Goal: Information Seeking & Learning: Find specific fact

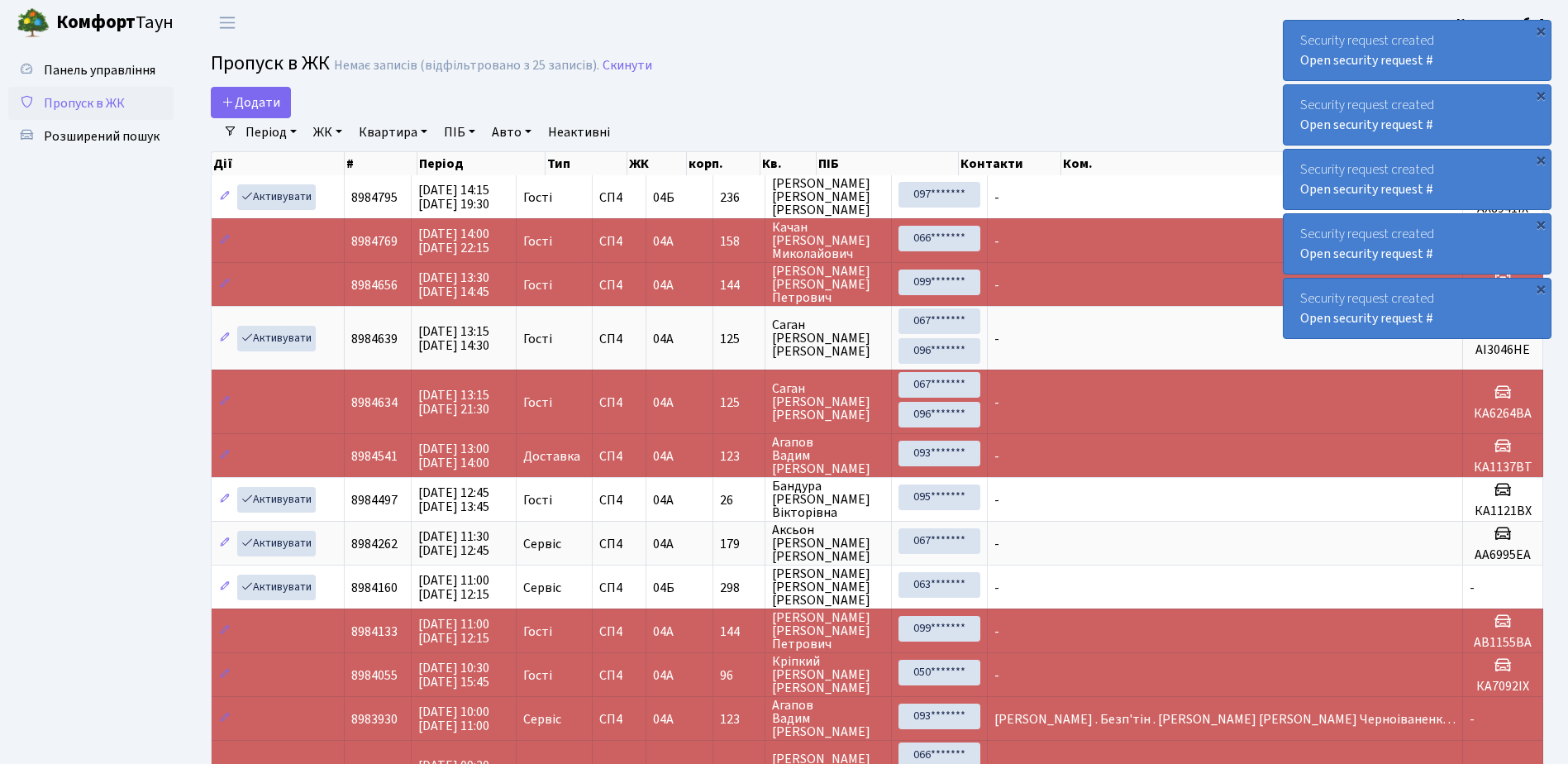
select select "25"
click at [105, 134] on span "Розширений пошук" at bounding box center [101, 137] width 115 height 18
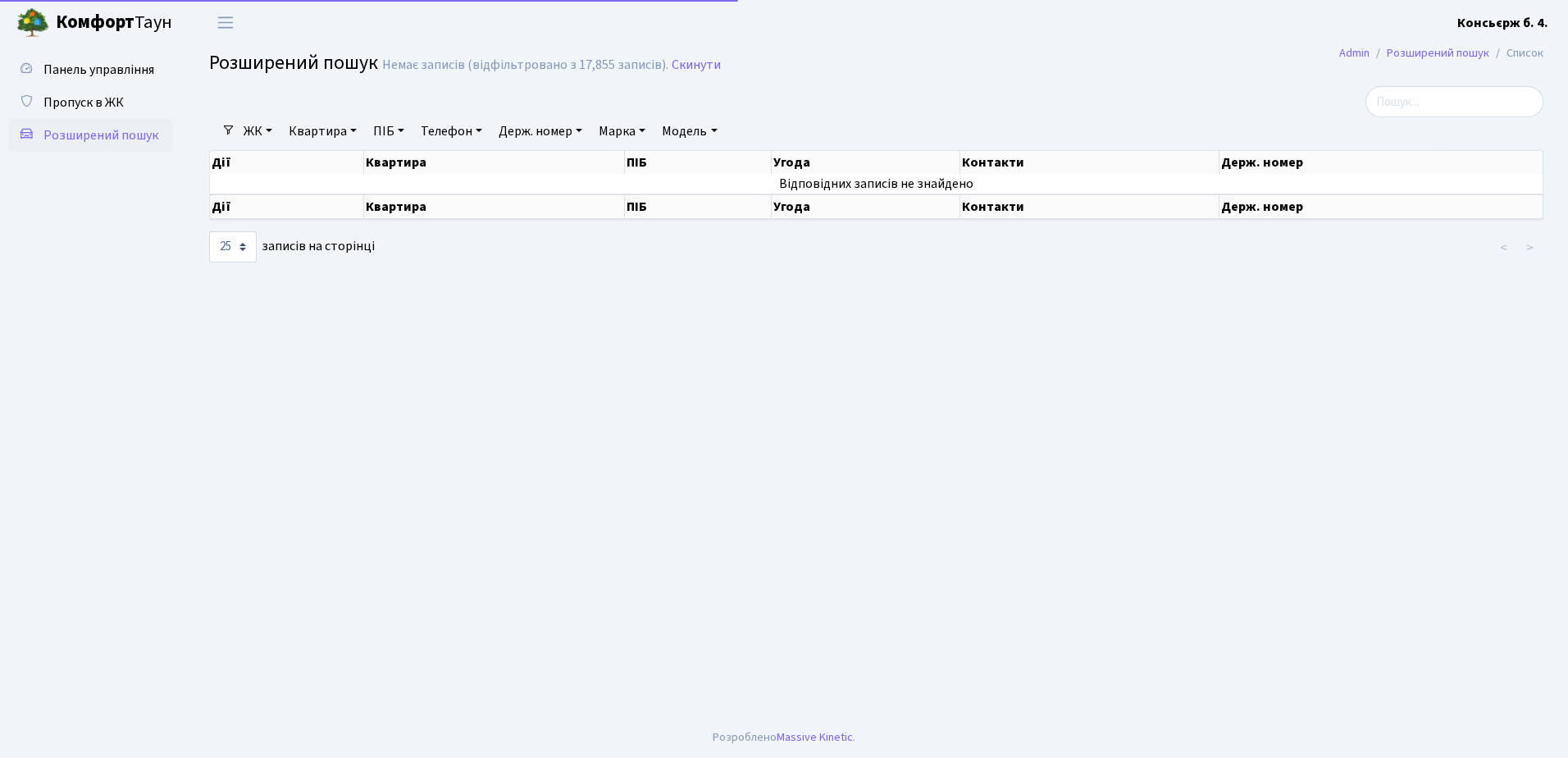
select select "25"
click at [78, 100] on span "Пропуск в ЖК" at bounding box center [83, 103] width 81 height 18
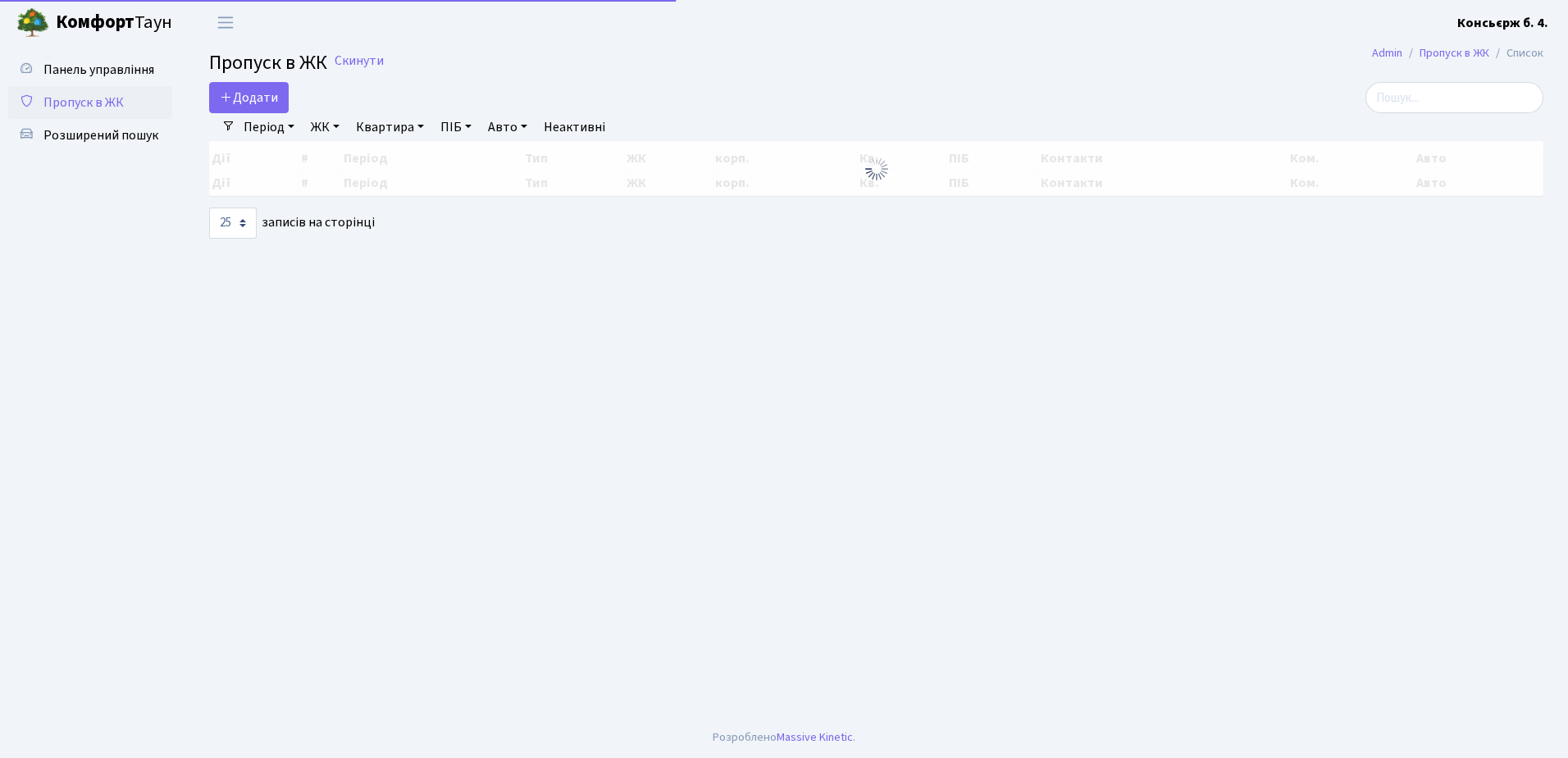
select select "25"
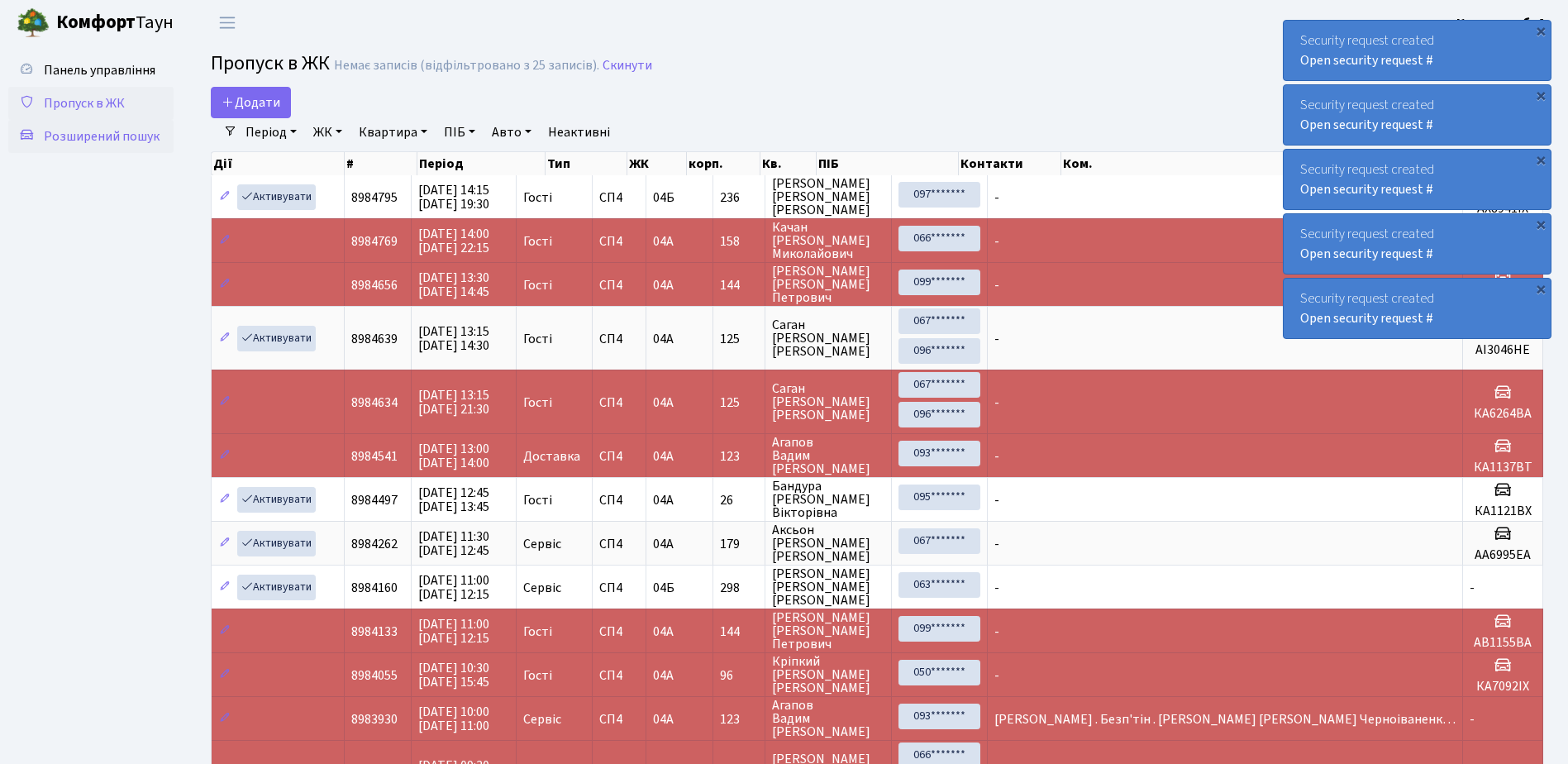
click at [131, 135] on span "Розширений пошук" at bounding box center [101, 137] width 115 height 18
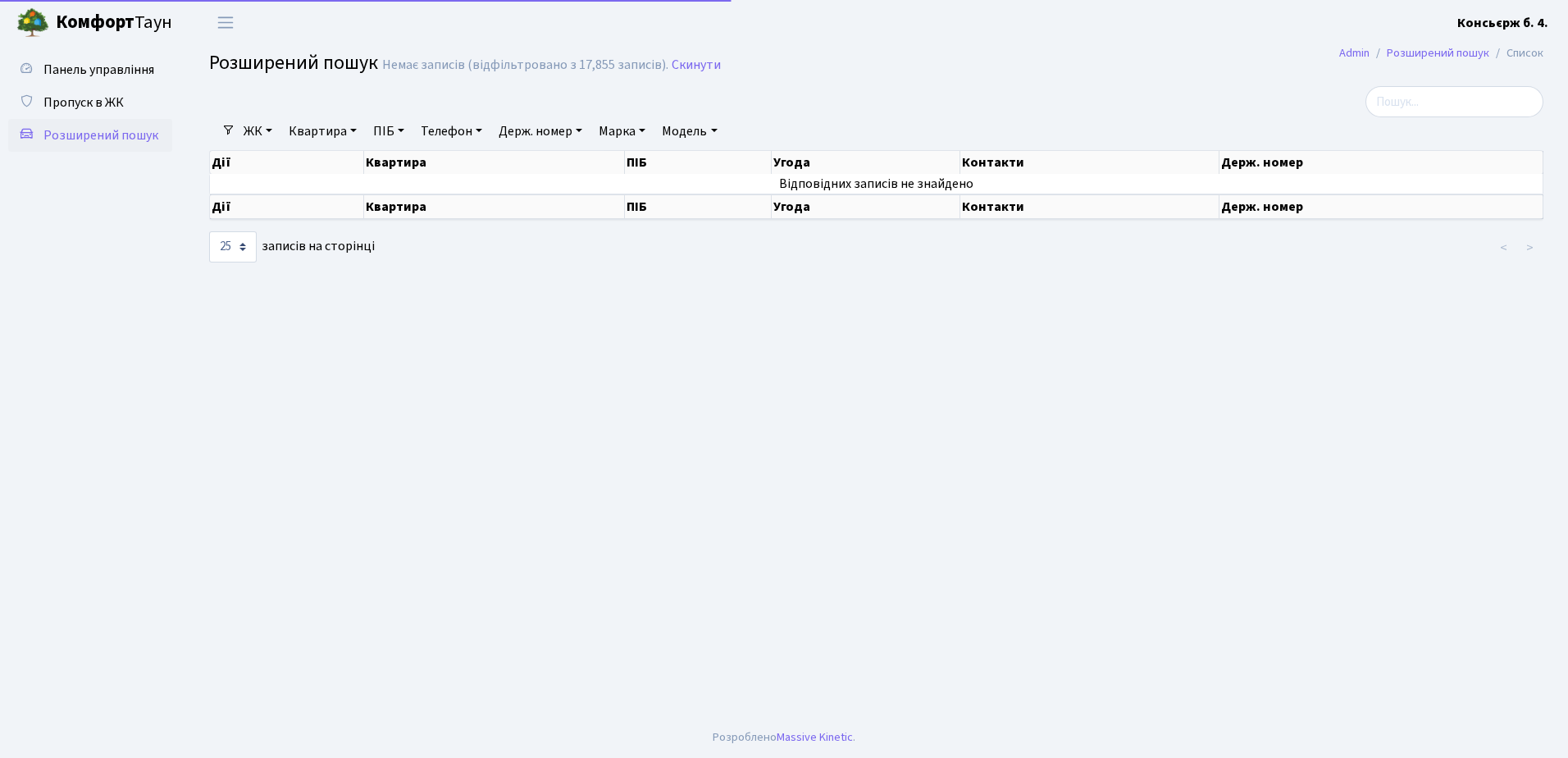
select select "25"
click at [1415, 103] on input "search" at bounding box center [1454, 102] width 178 height 31
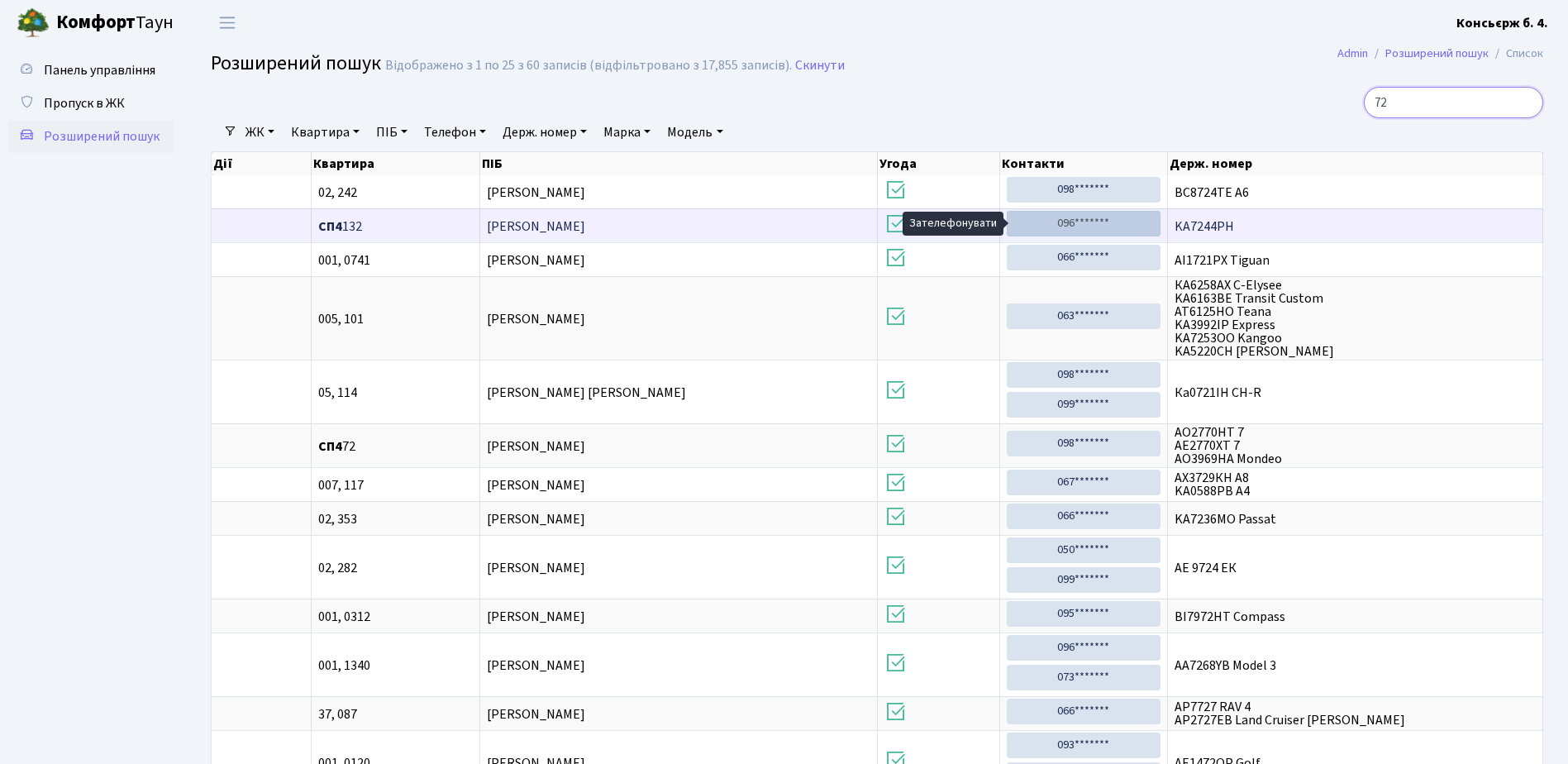
type input "72"
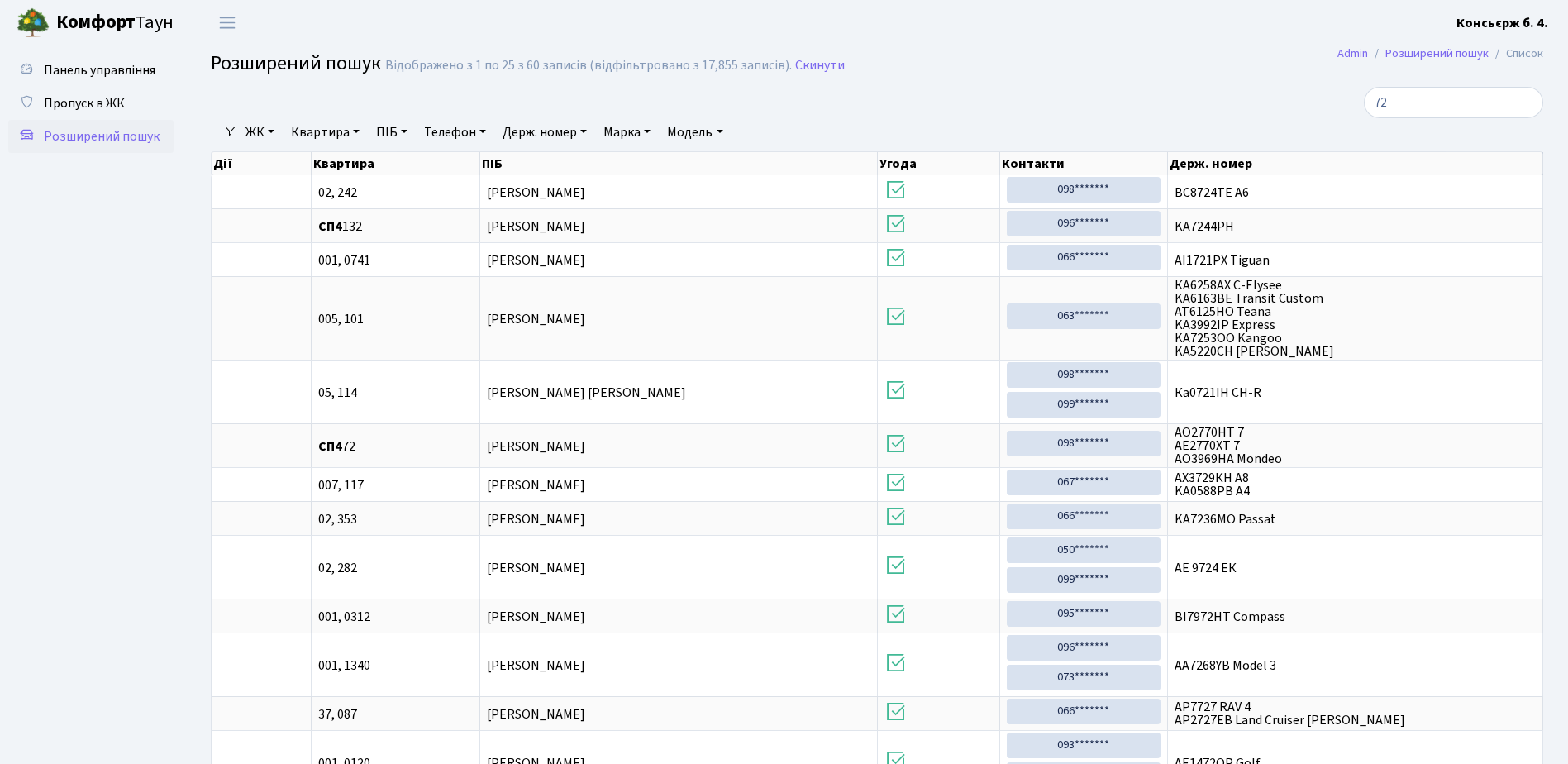
drag, startPoint x: 1088, startPoint y: 219, endPoint x: 1088, endPoint y: 122, distance: 97.0
click at [1088, 122] on div "ЖК - СП4, Столичне шосе, 5 Квартира ПІБ Телефон Держ. номер Марка Модель Очисти…" at bounding box center [883, 132] width 1293 height 28
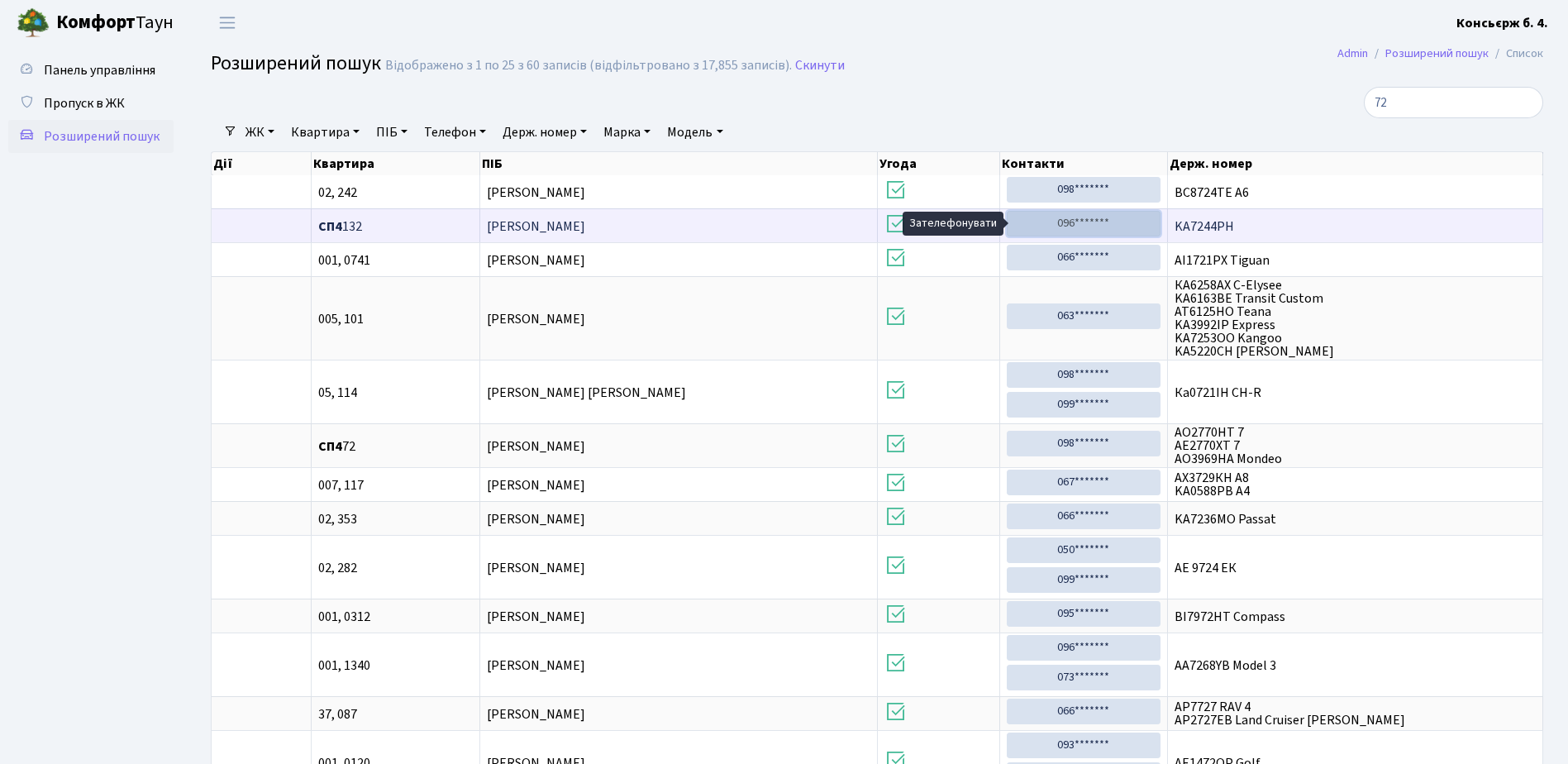
click at [1083, 218] on link "096*******" at bounding box center [1084, 224] width 153 height 26
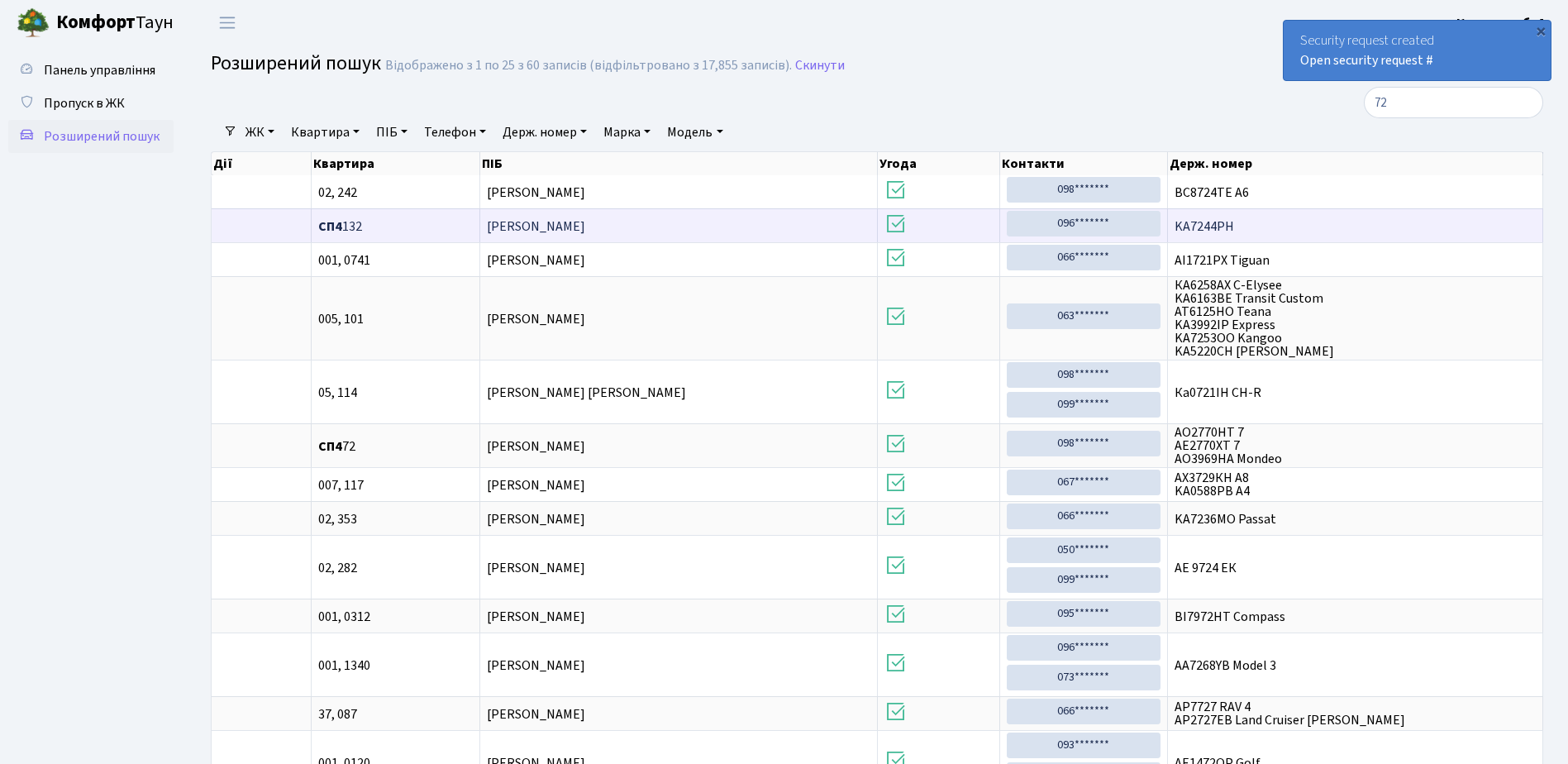
click at [793, 221] on td "Ільницький Нікіта" at bounding box center [679, 224] width 397 height 34
click at [458, 130] on link "Телефон" at bounding box center [455, 132] width 75 height 28
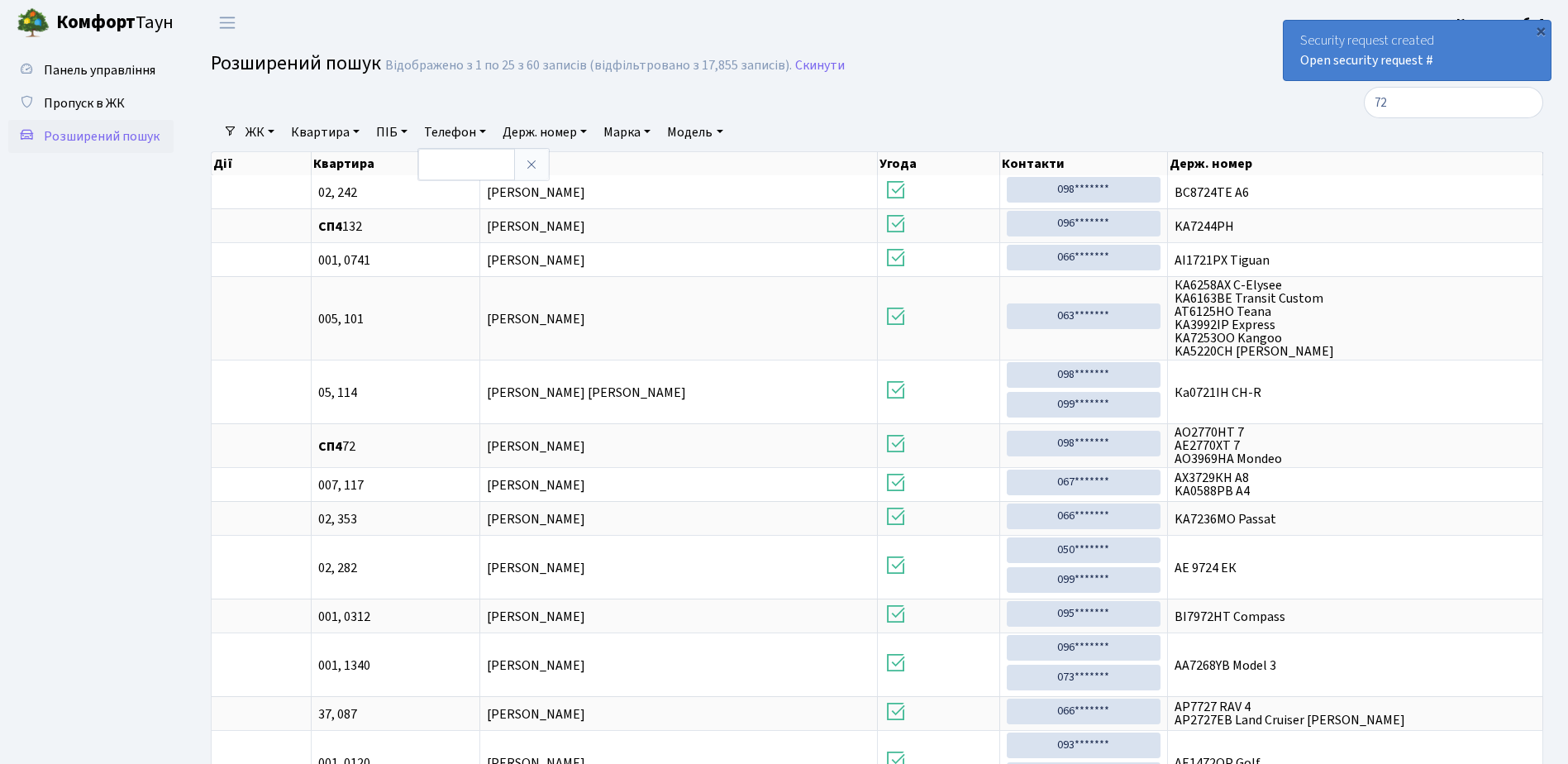
click at [502, 108] on div at bounding box center [650, 103] width 905 height 31
click at [256, 129] on link "ЖК" at bounding box center [261, 132] width 43 height 28
click at [268, 200] on link "СП4, [STREET_ADDRESS]" at bounding box center [326, 208] width 174 height 26
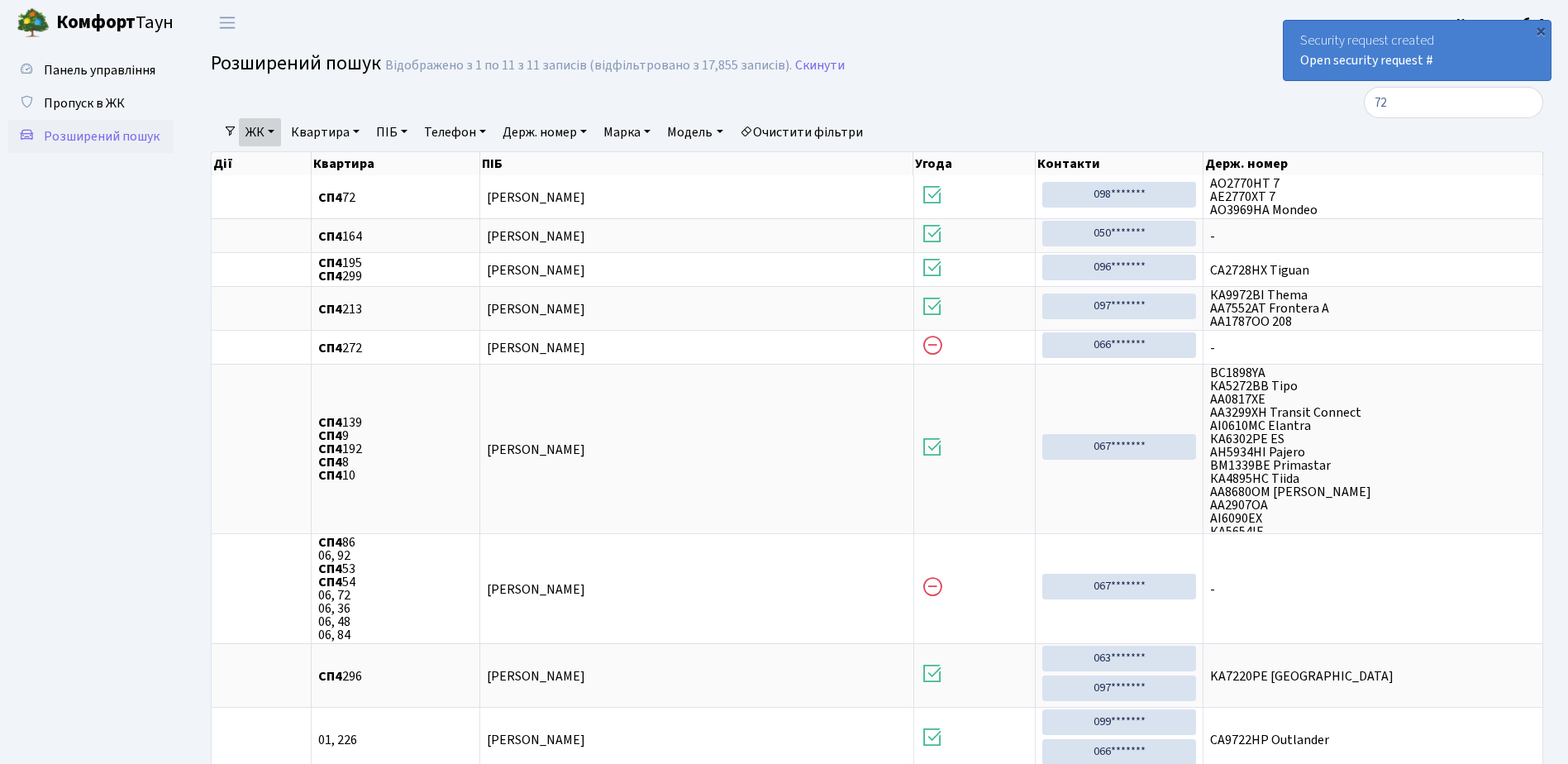
click at [333, 129] on link "Квартира" at bounding box center [325, 132] width 82 height 28
type input "132"
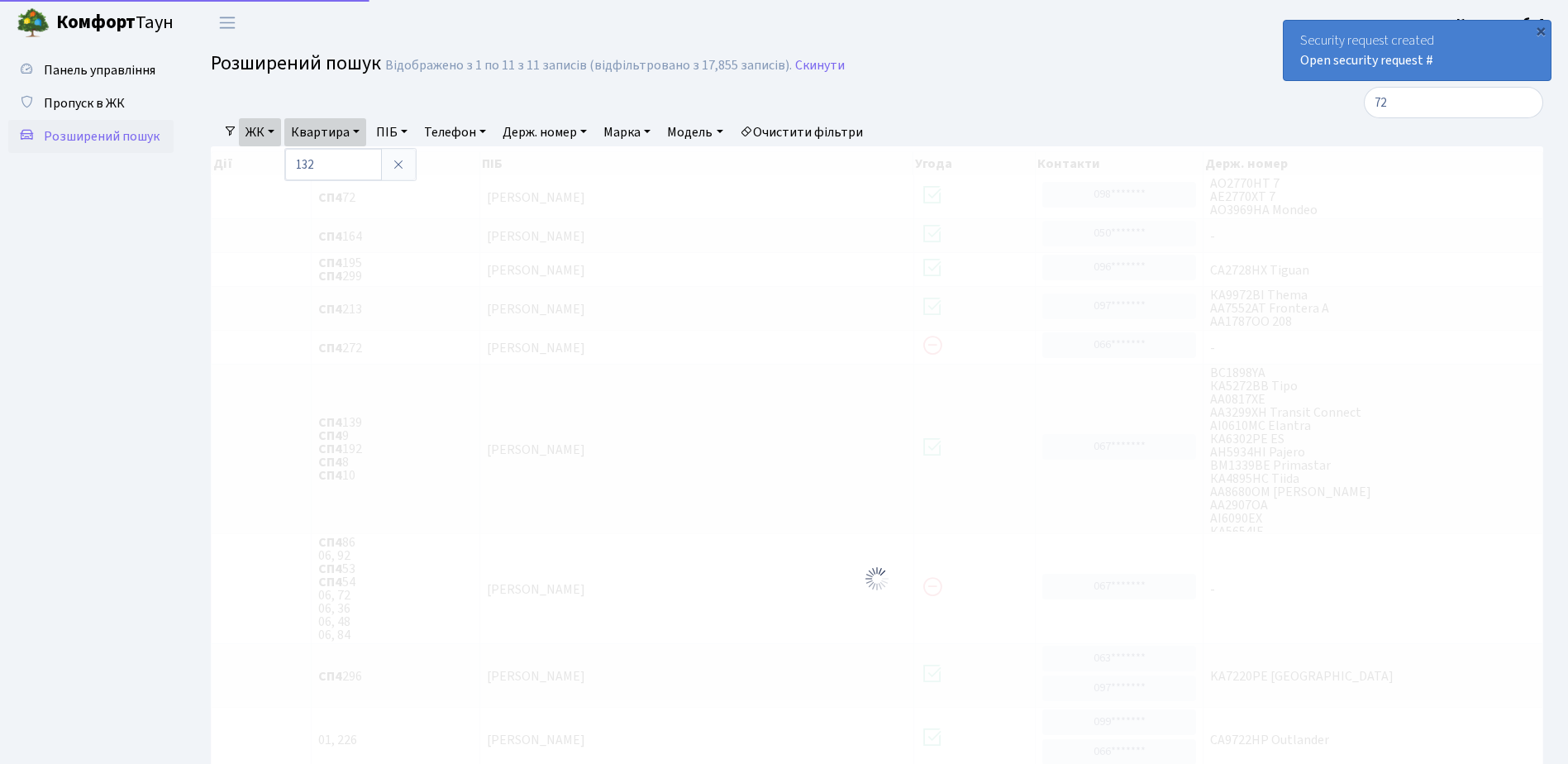
click at [560, 132] on link "Держ. номер" at bounding box center [545, 132] width 98 height 28
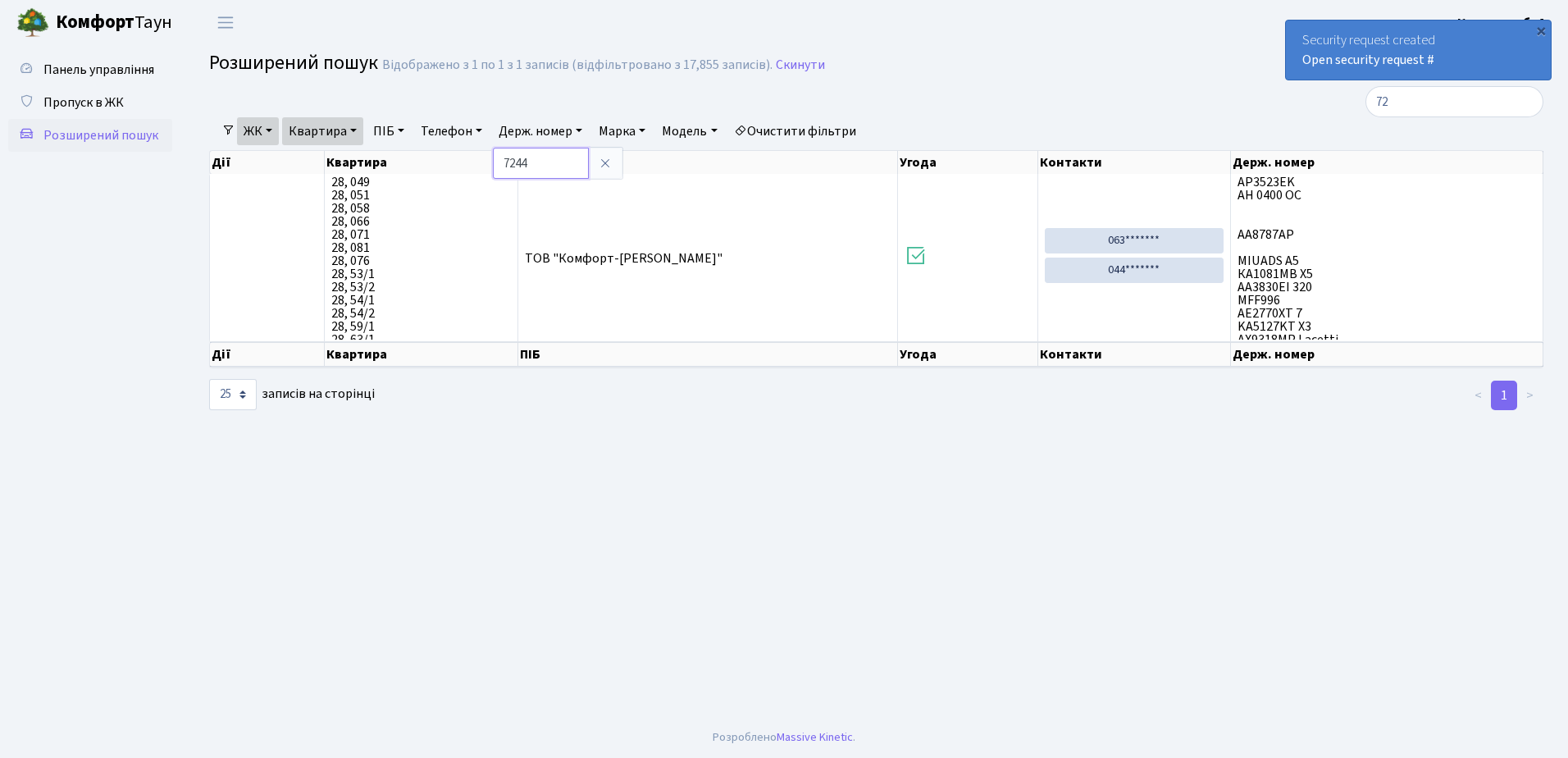
type input "7244"
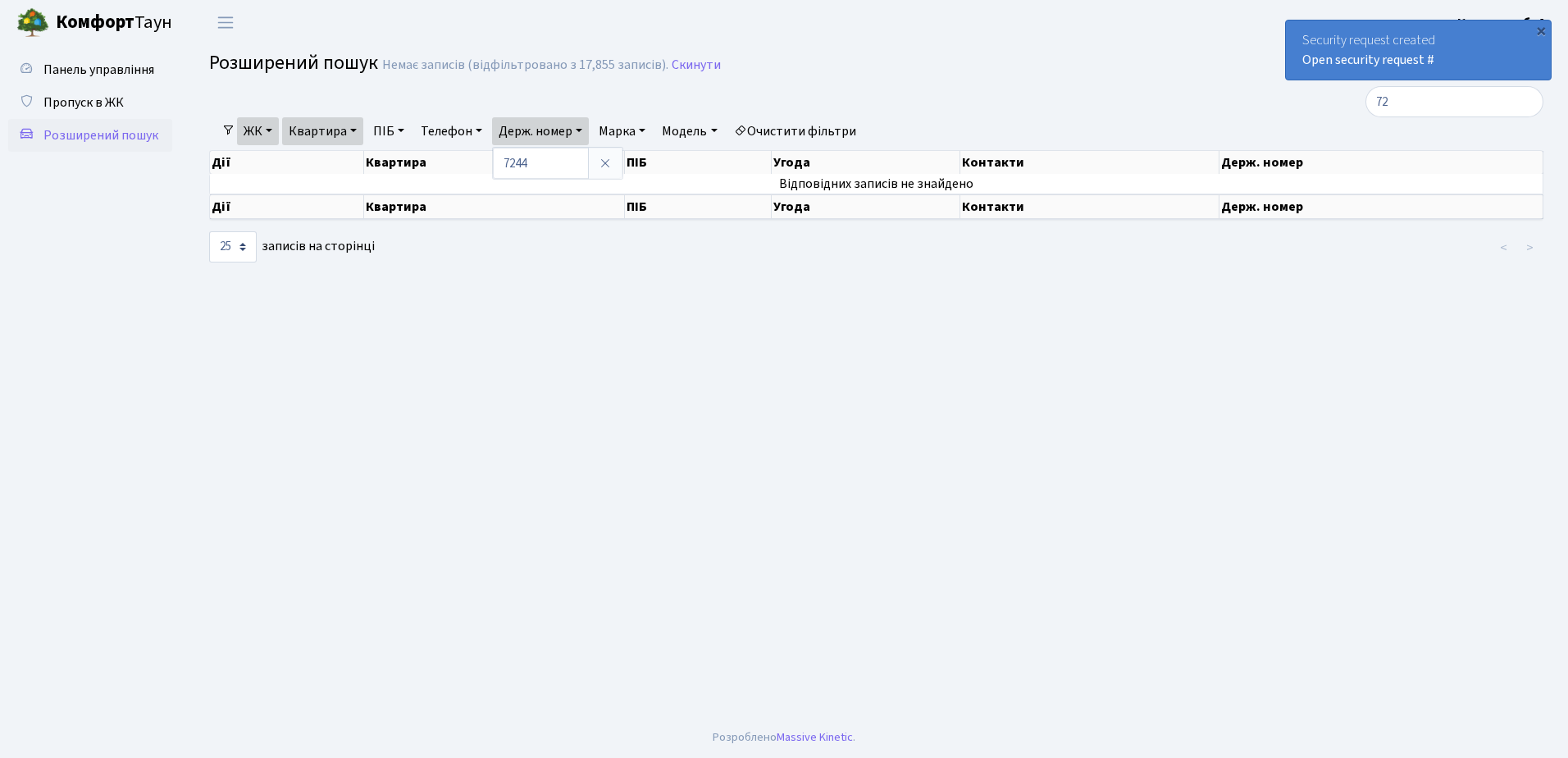
click at [812, 128] on link "Очистити фільтри" at bounding box center [795, 131] width 136 height 27
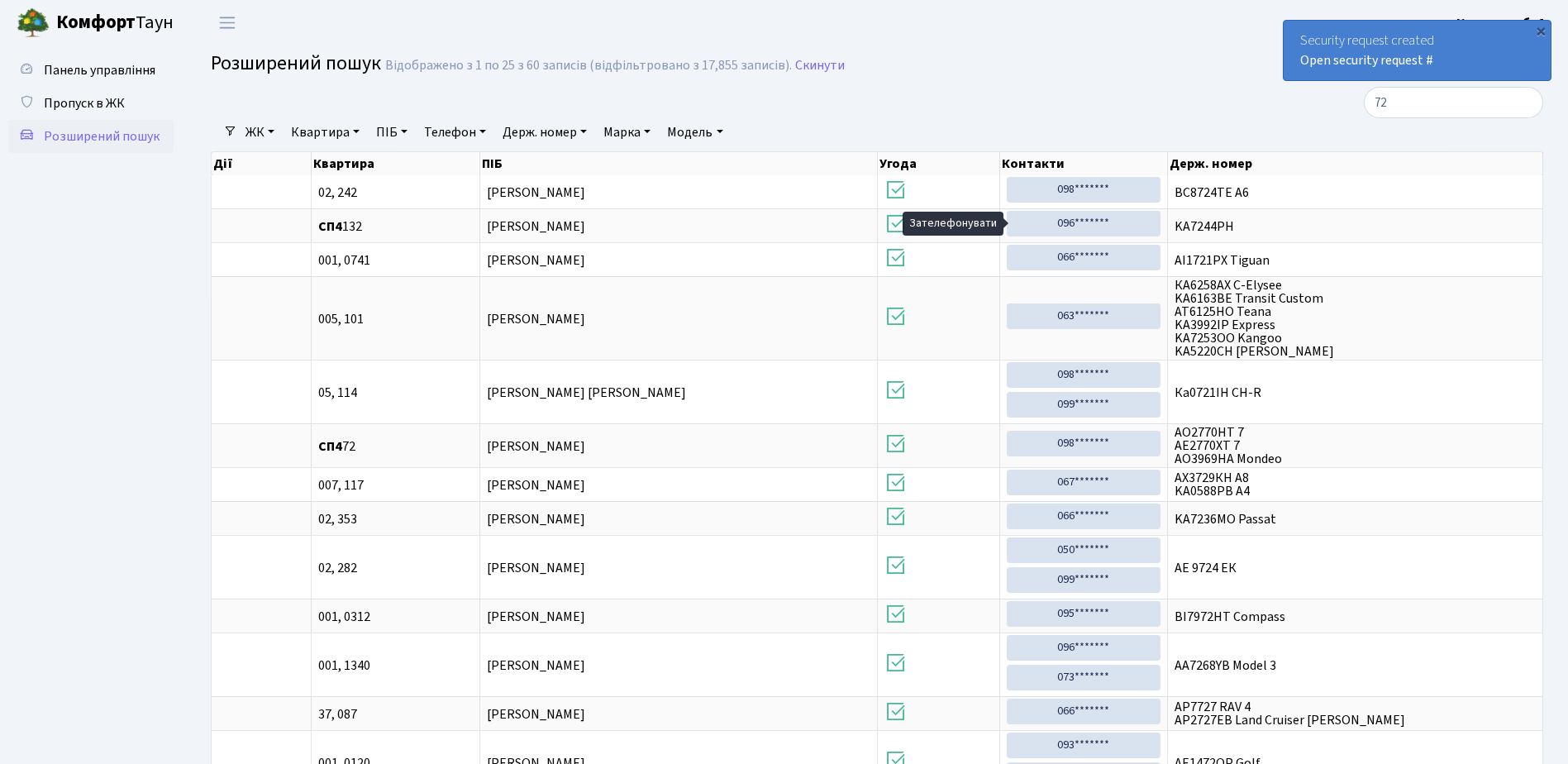
drag, startPoint x: 1102, startPoint y: 222, endPoint x: 1089, endPoint y: 81, distance: 141.6
click at [1089, 81] on main "Admin Розширений пошук Список Розширений пошук Відображено з 1 по 25 з 60 запис…" at bounding box center [877, 762] width 1382 height 1434
click at [453, 130] on link "Телефон" at bounding box center [455, 132] width 75 height 28
type input "javascript:void(0)"
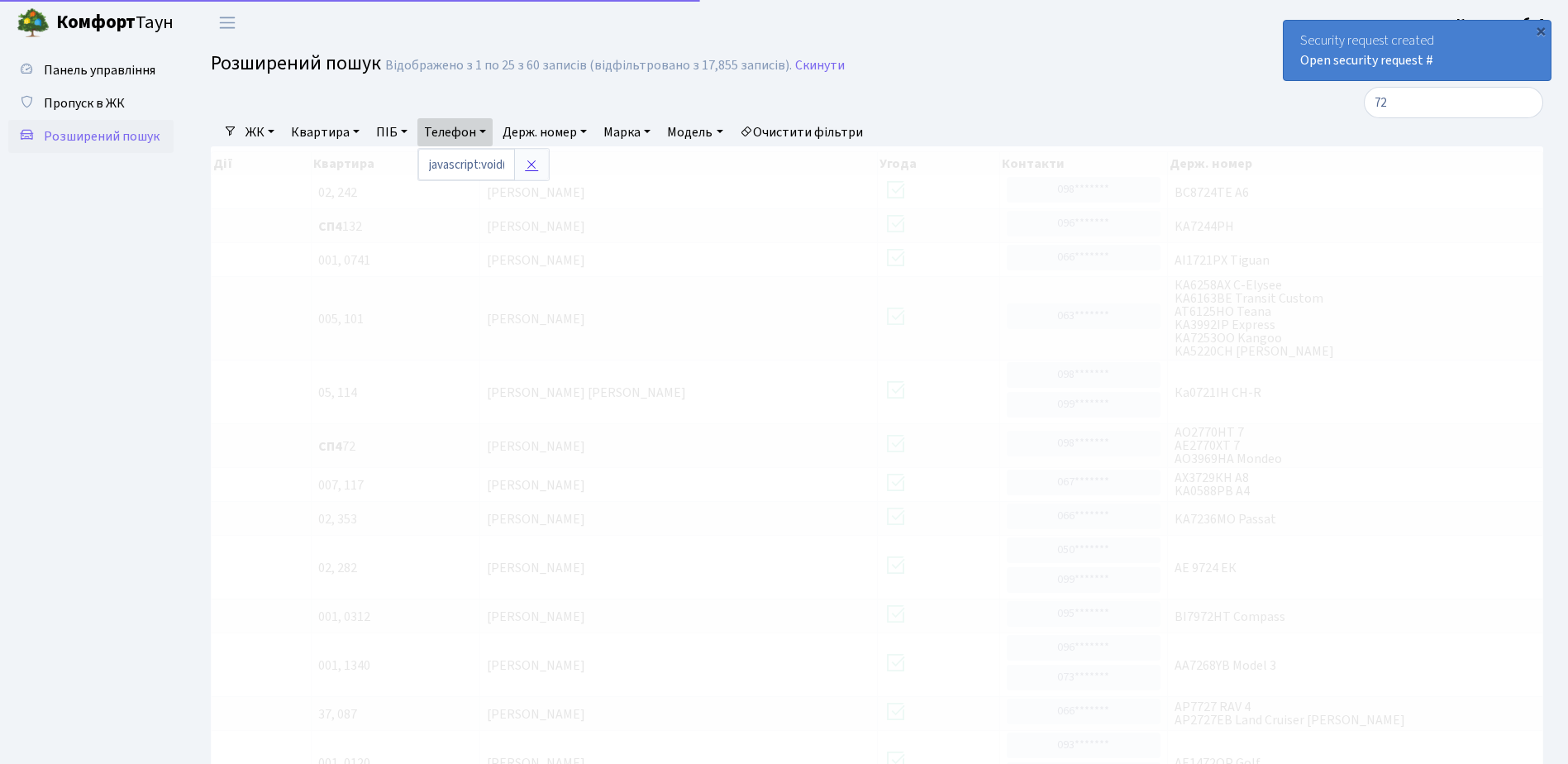
click at [535, 159] on icon at bounding box center [531, 164] width 13 height 13
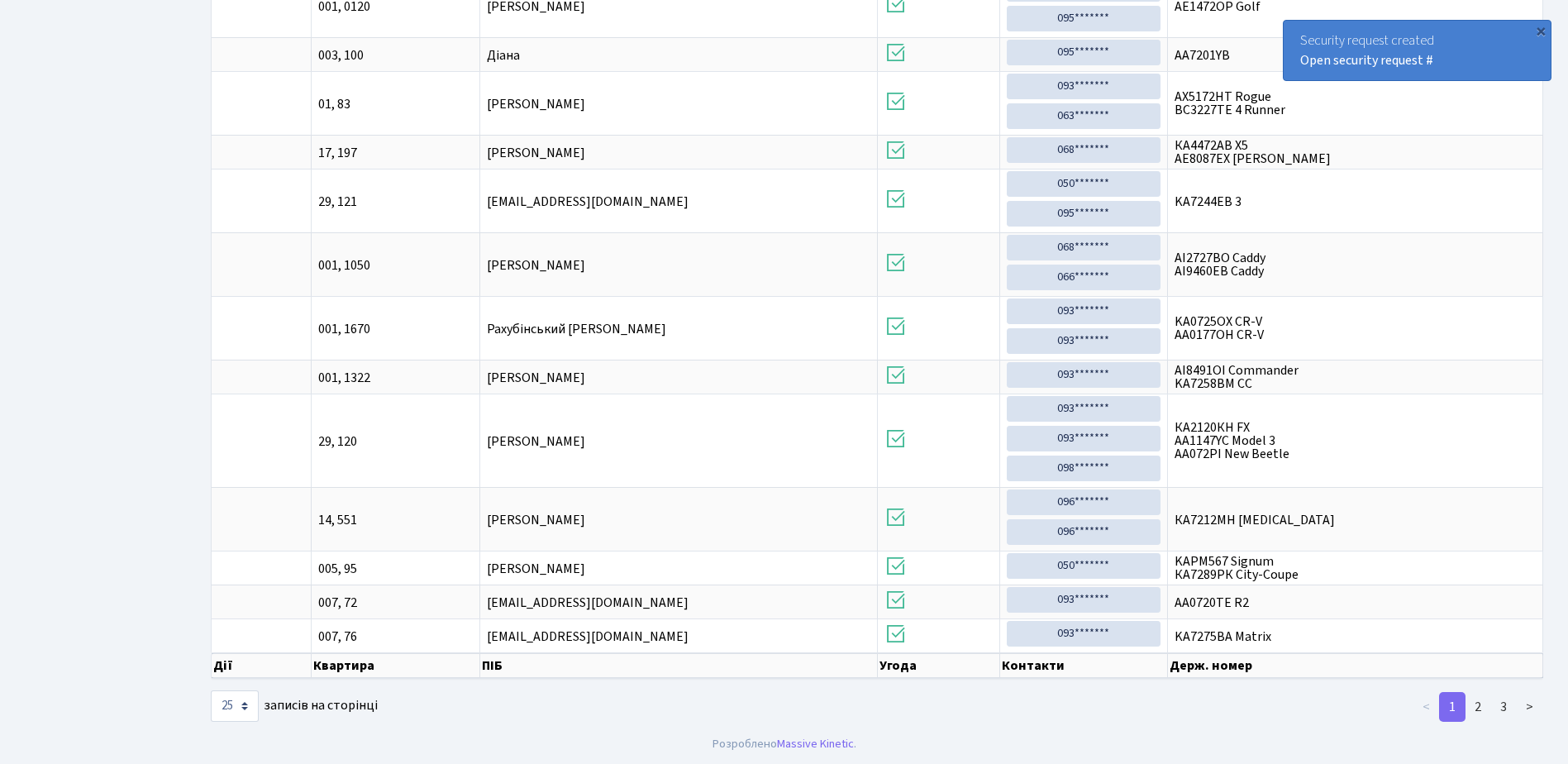
scroll to position [757, 0]
click at [1477, 705] on link "2" at bounding box center [1477, 706] width 27 height 30
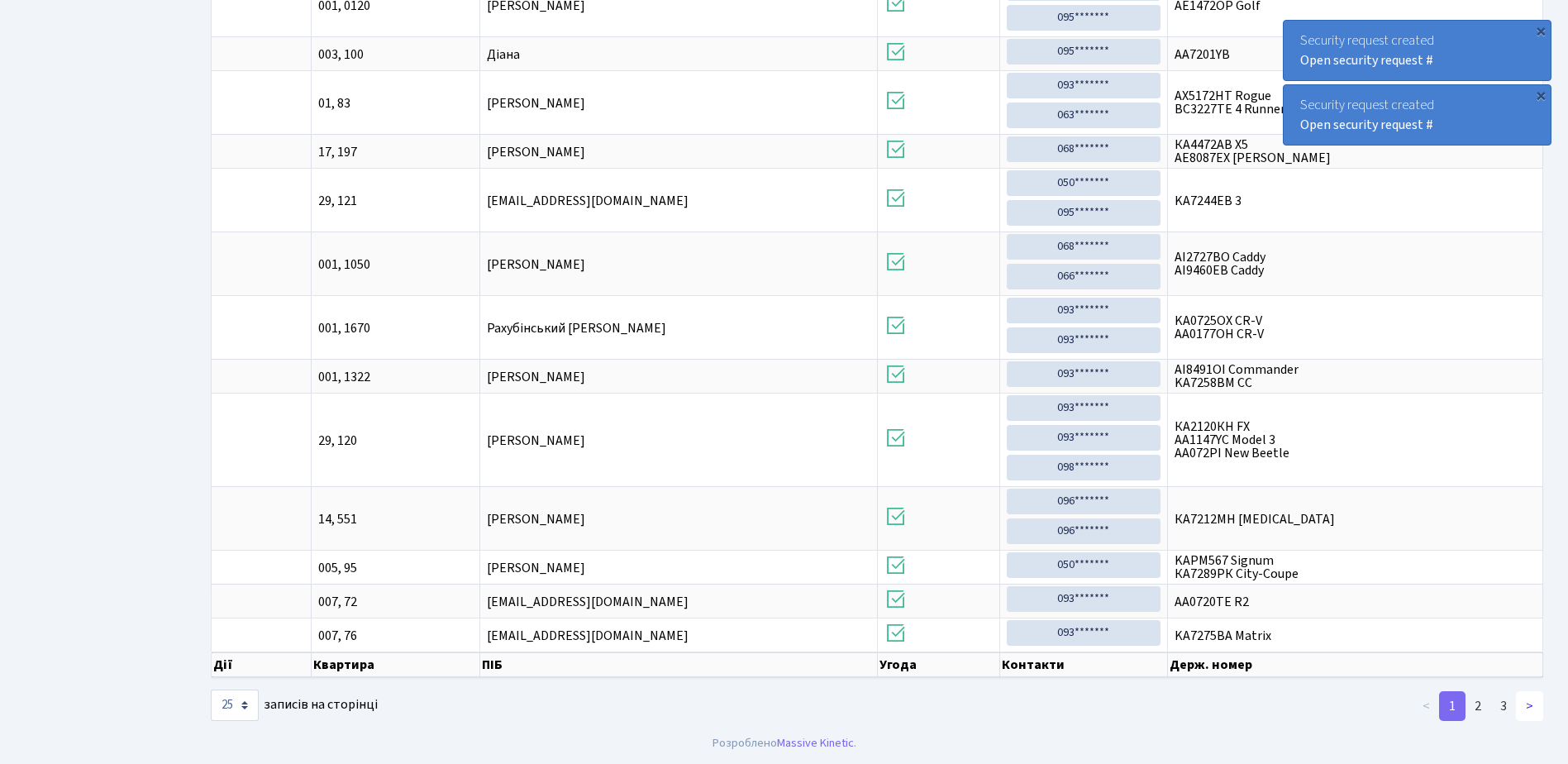
click at [1525, 706] on link ">" at bounding box center [1530, 706] width 28 height 30
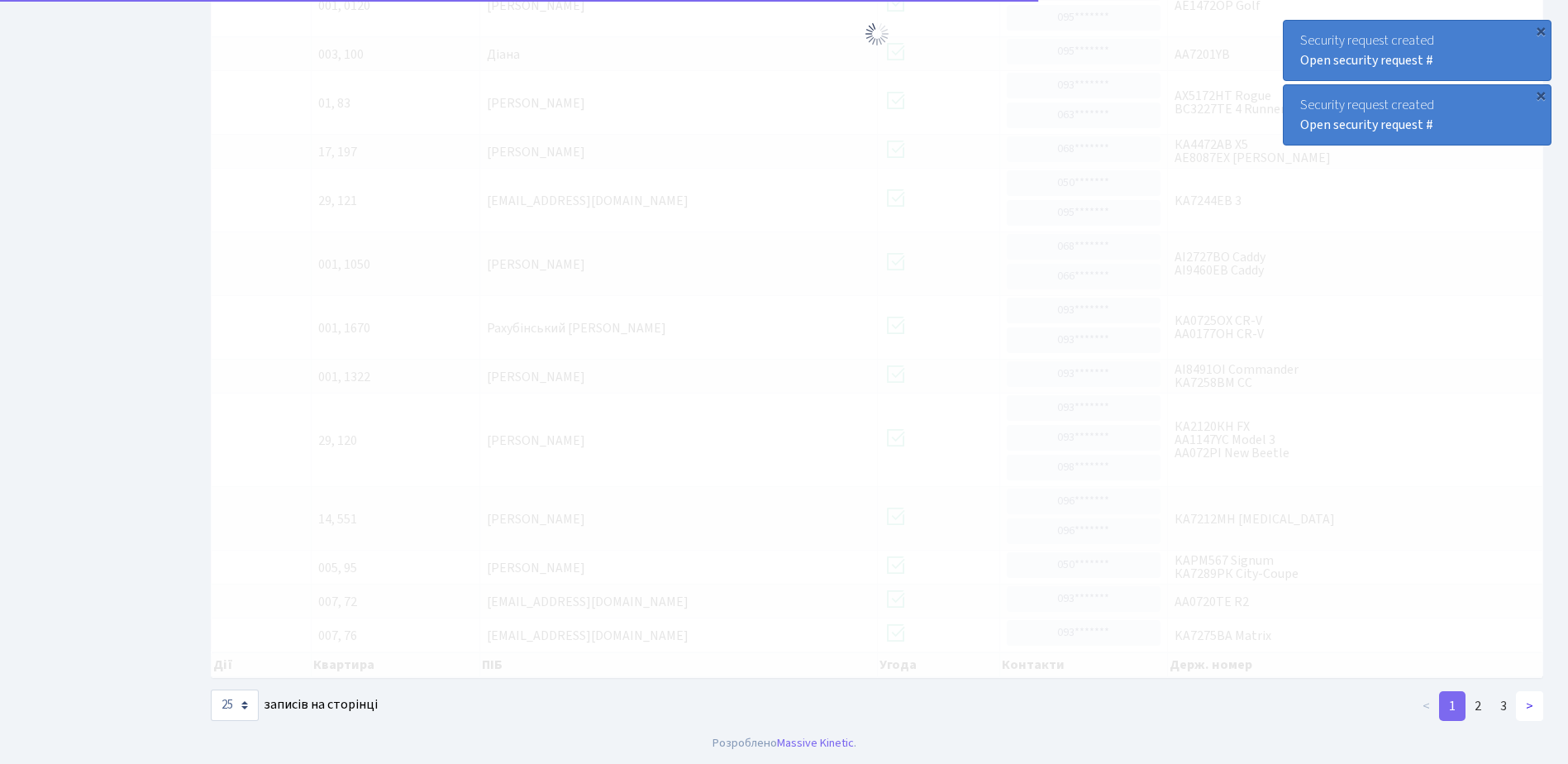
scroll to position [928, 0]
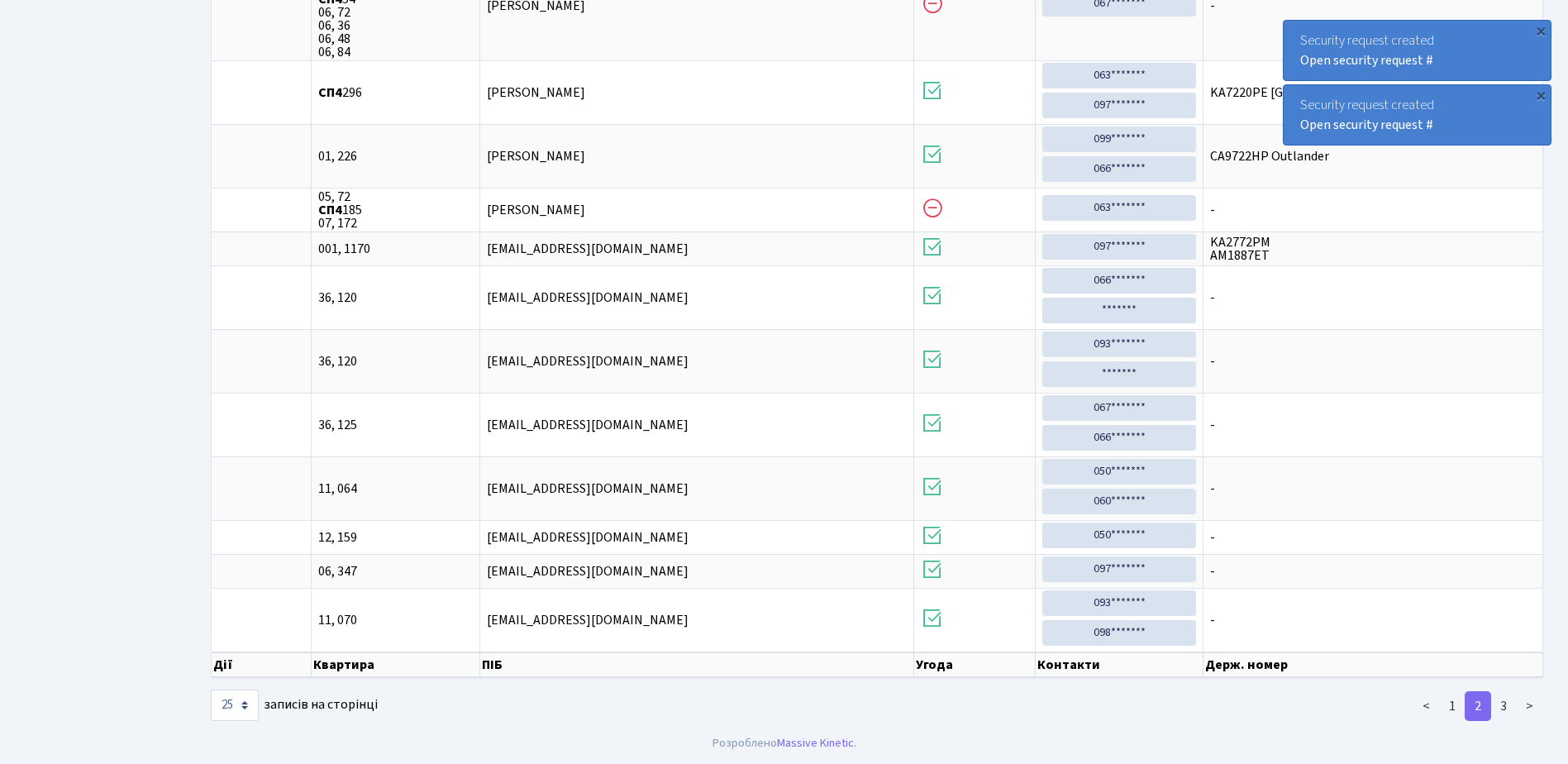
click at [1525, 706] on link ">" at bounding box center [1530, 706] width 28 height 30
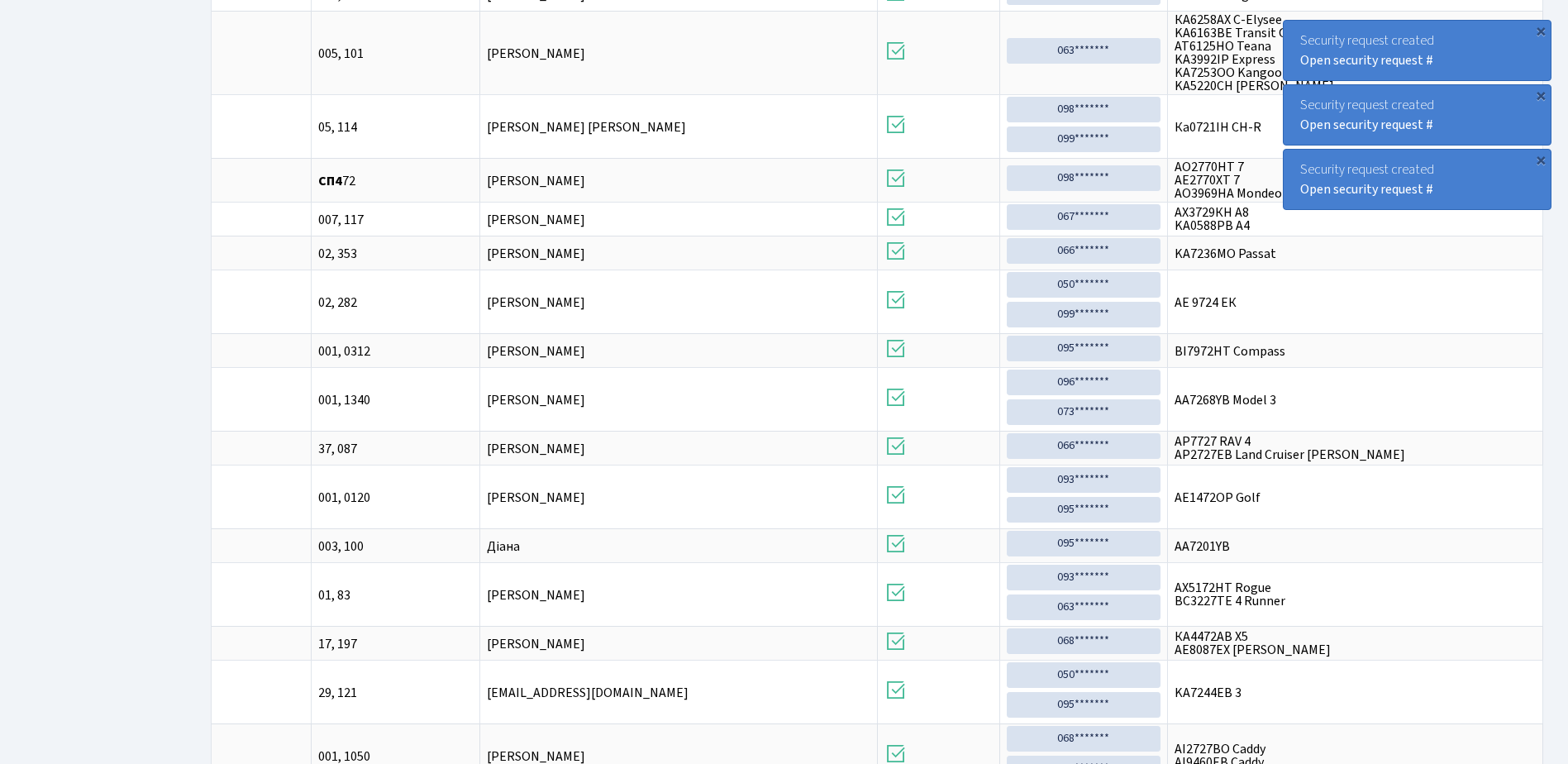
scroll to position [757, 0]
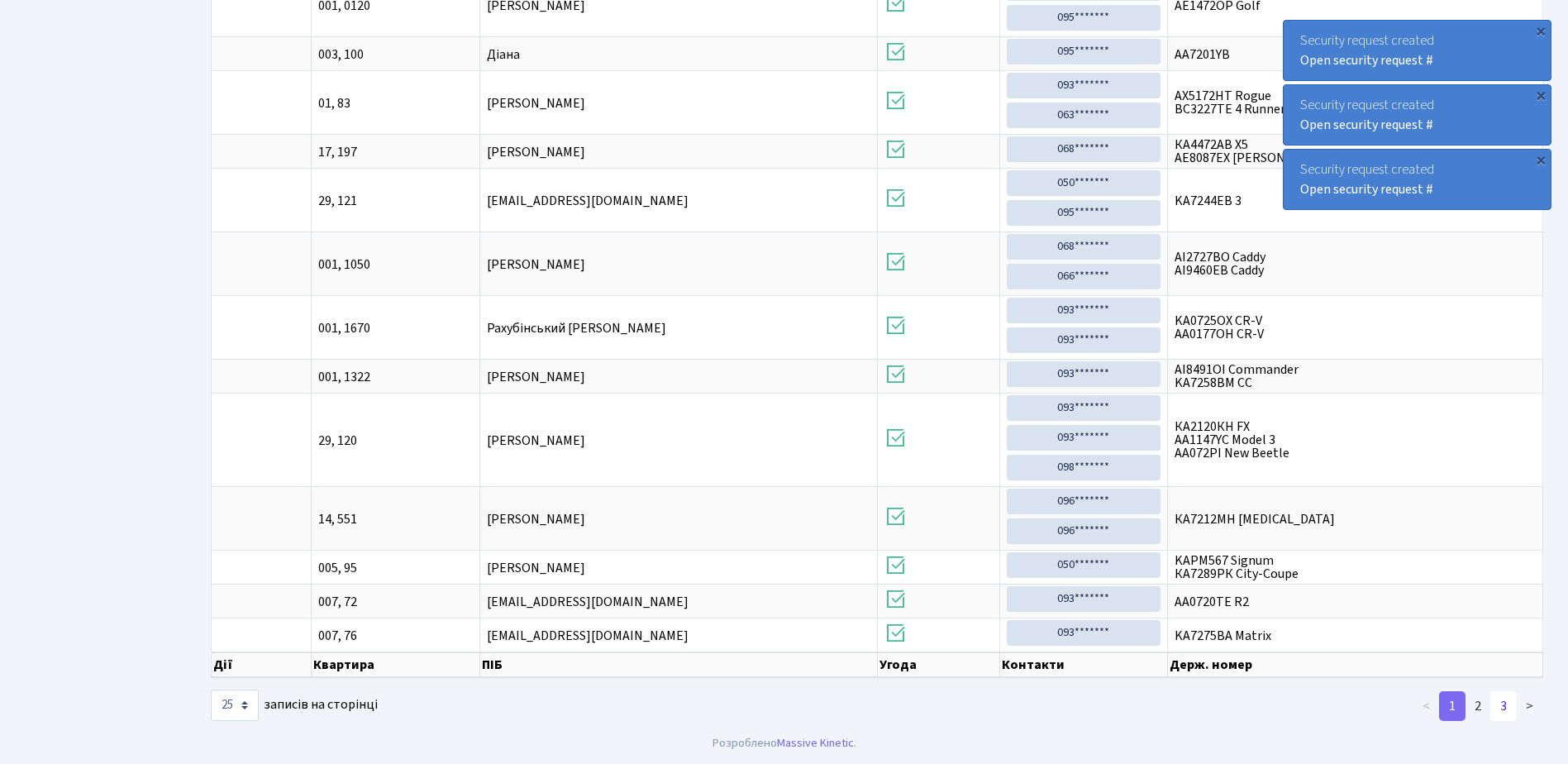
click at [1506, 706] on link "3" at bounding box center [1503, 706] width 27 height 30
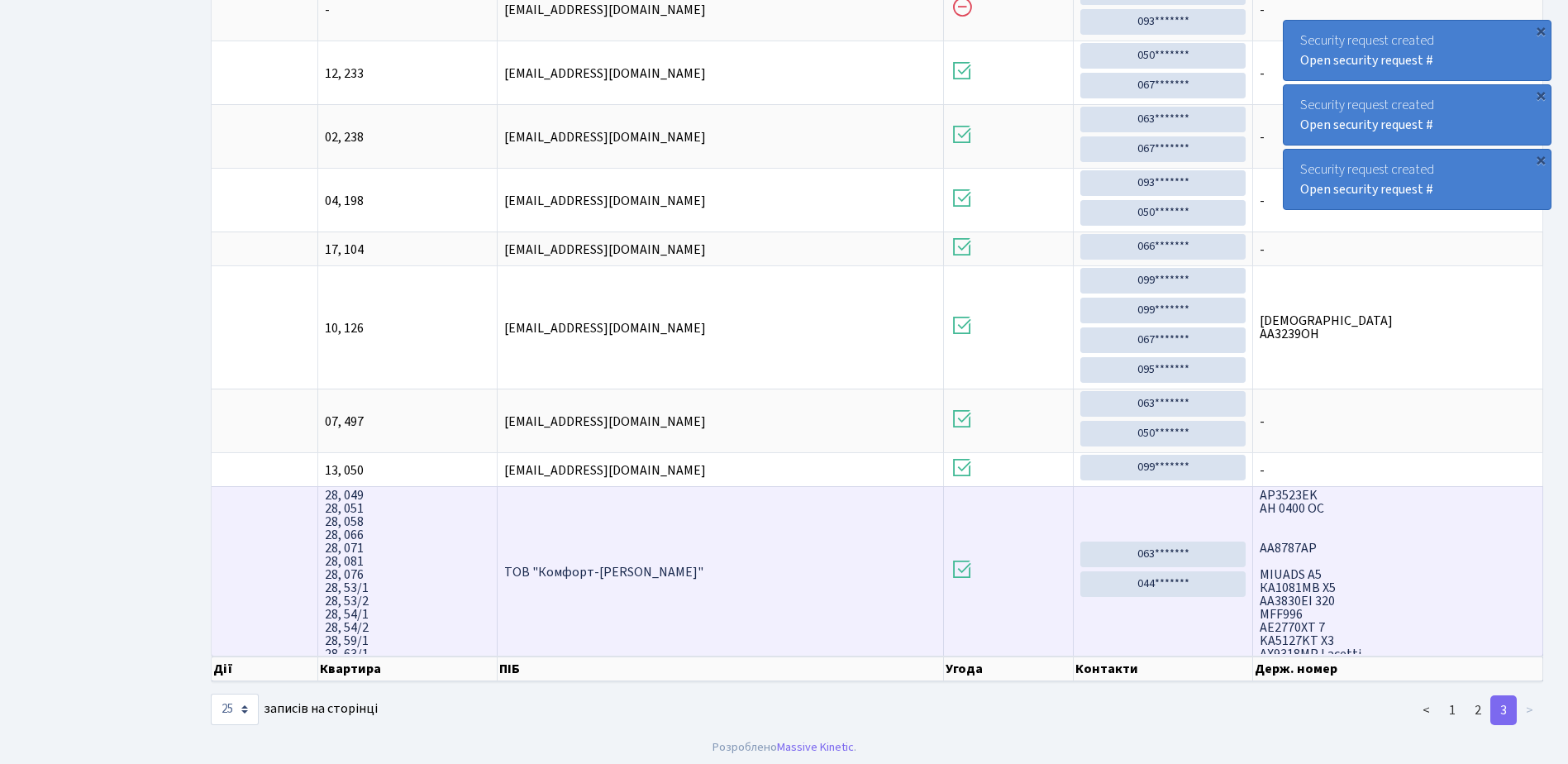
scroll to position [265, 0]
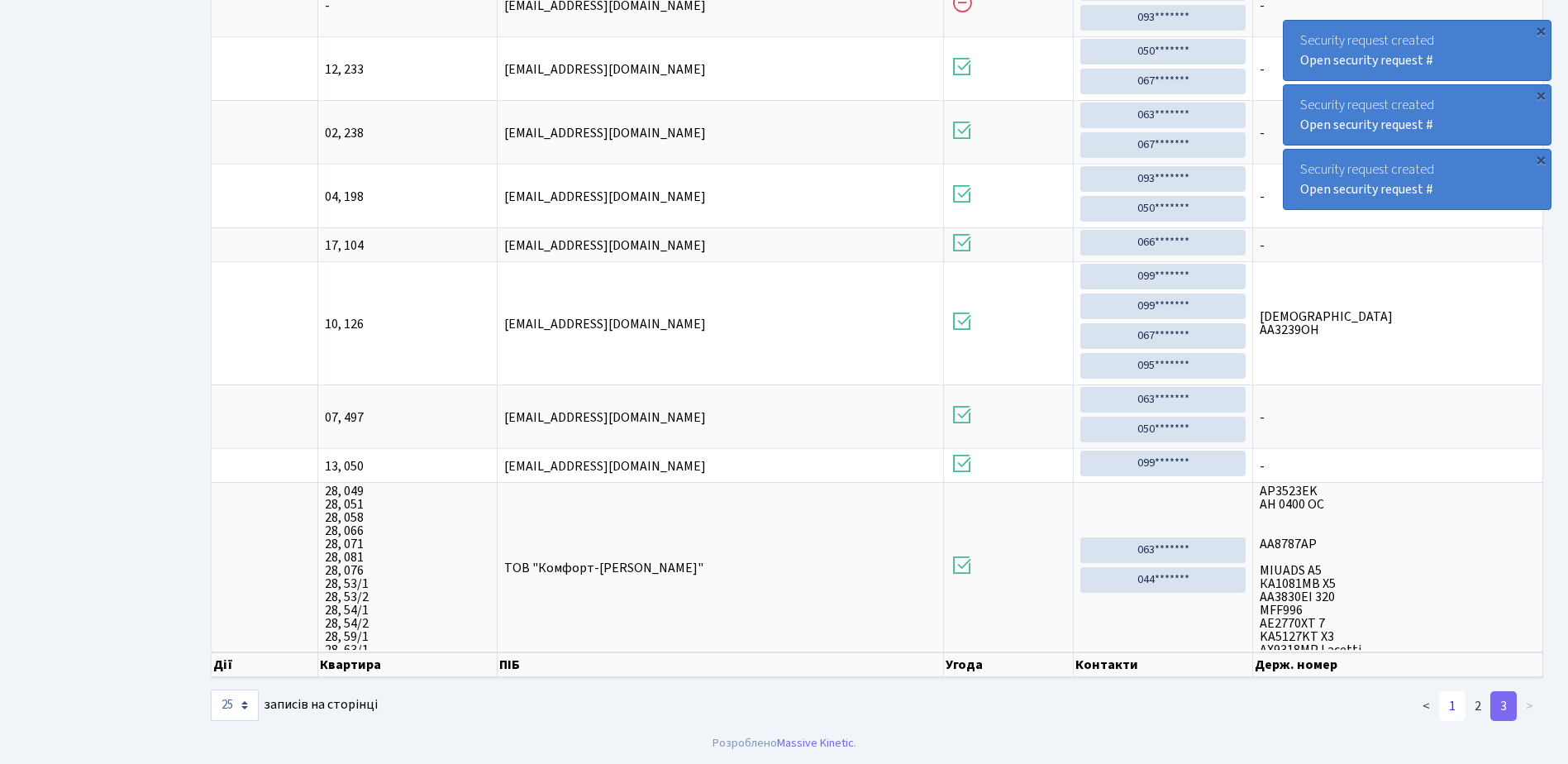
click at [1448, 701] on link "1" at bounding box center [1452, 706] width 27 height 30
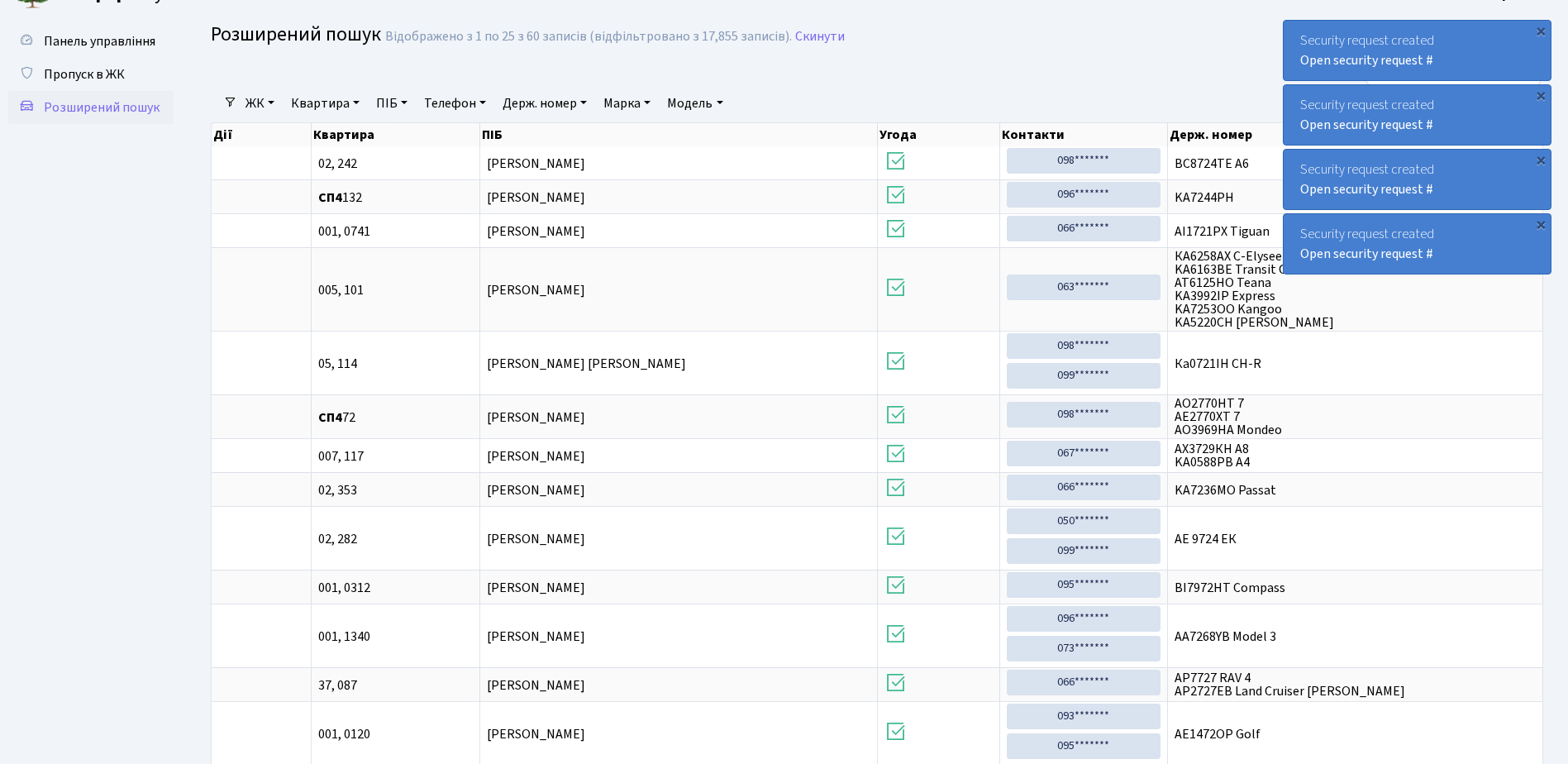
scroll to position [0, 0]
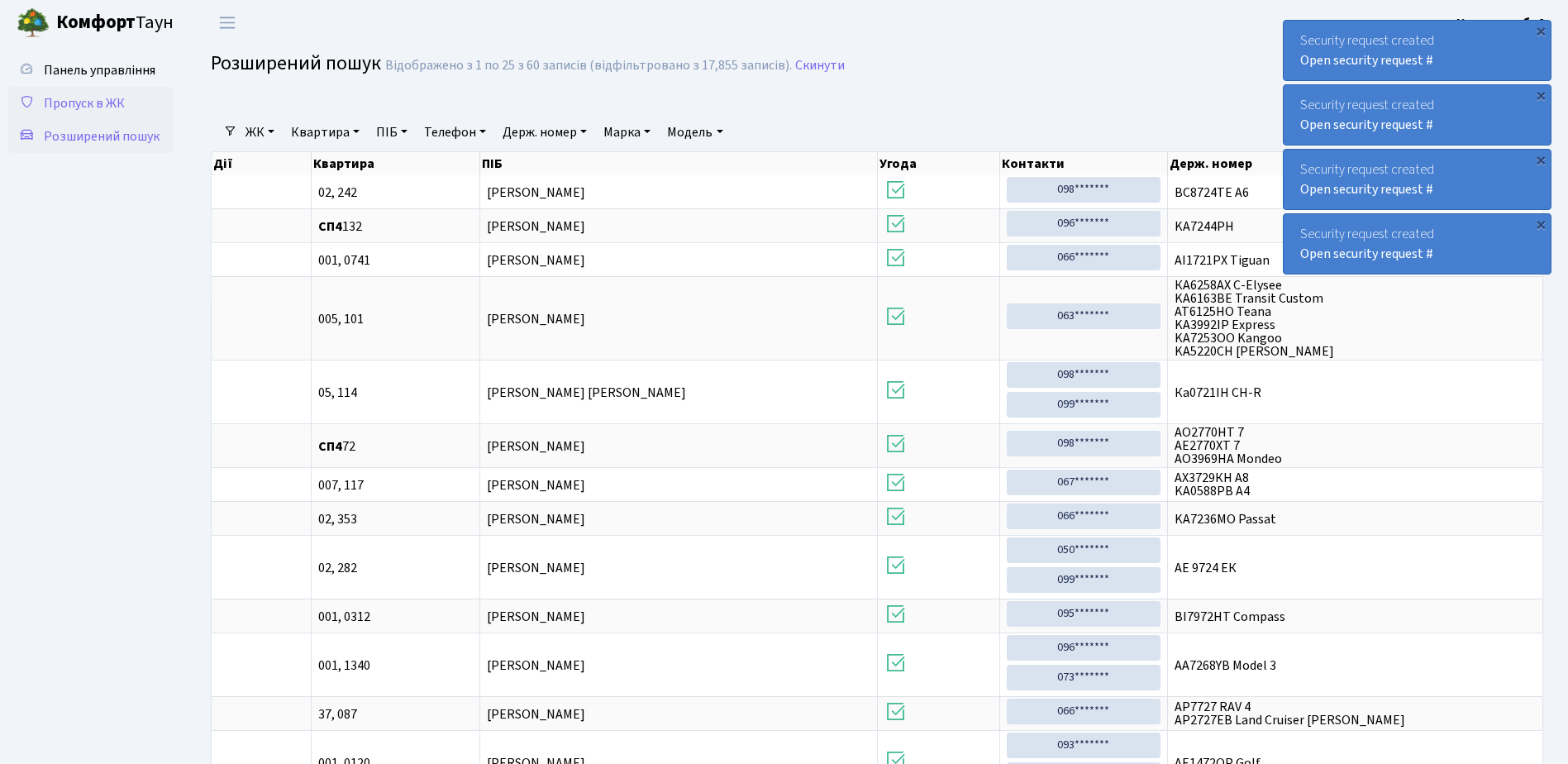
click at [90, 103] on span "Пропуск в ЖК" at bounding box center [84, 103] width 81 height 18
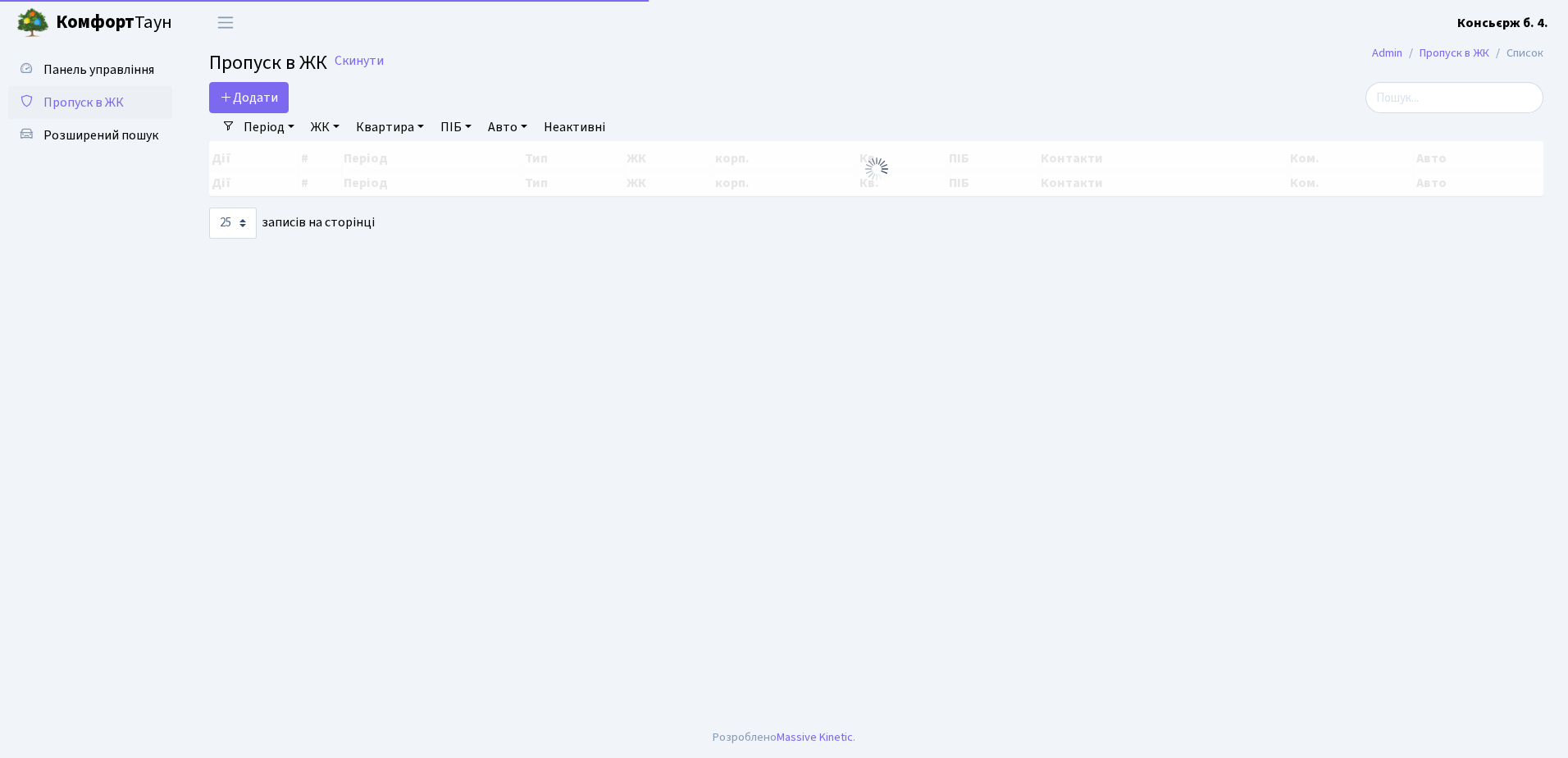
select select "25"
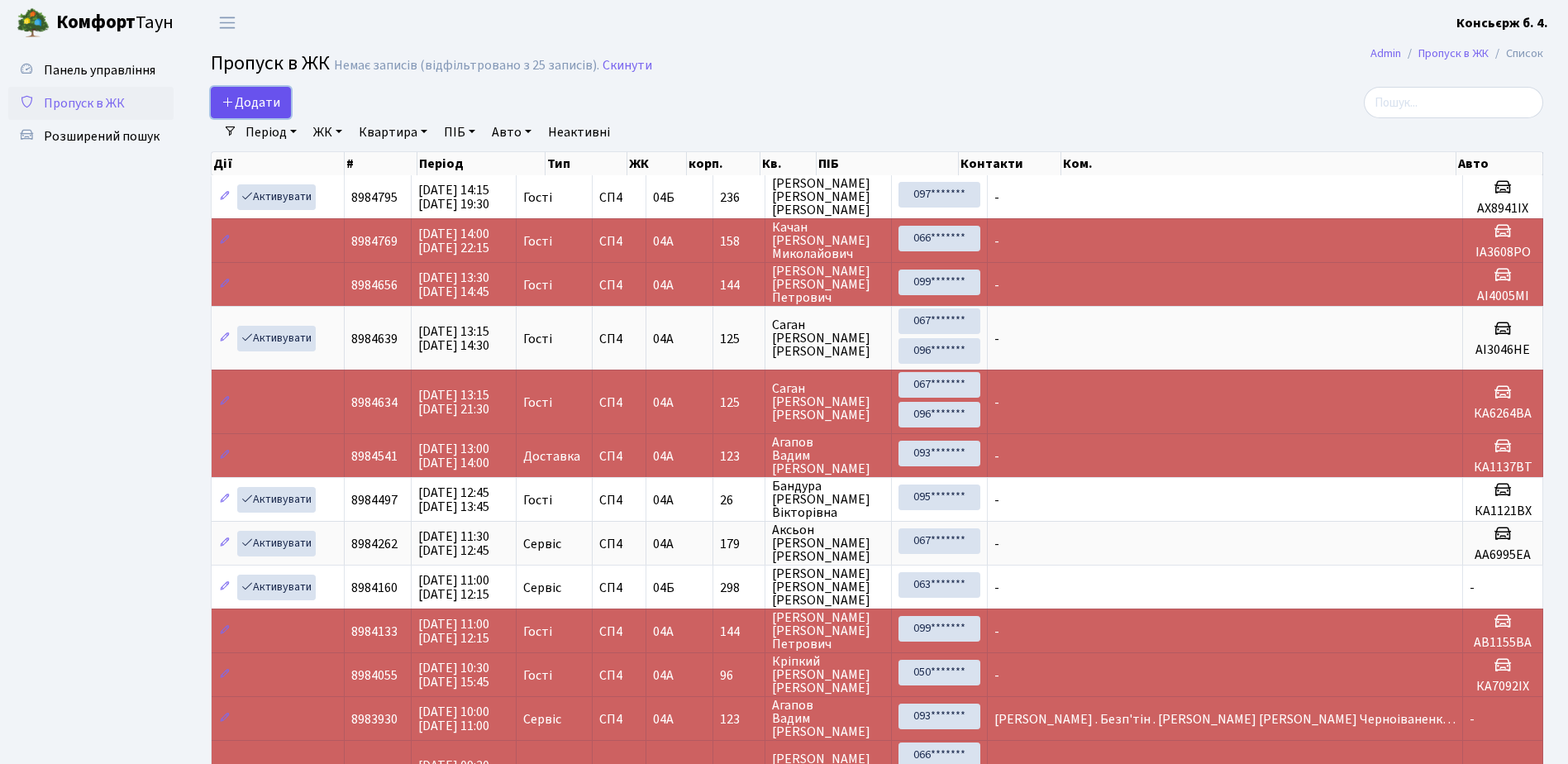
click at [251, 101] on span "Додати" at bounding box center [251, 103] width 59 height 18
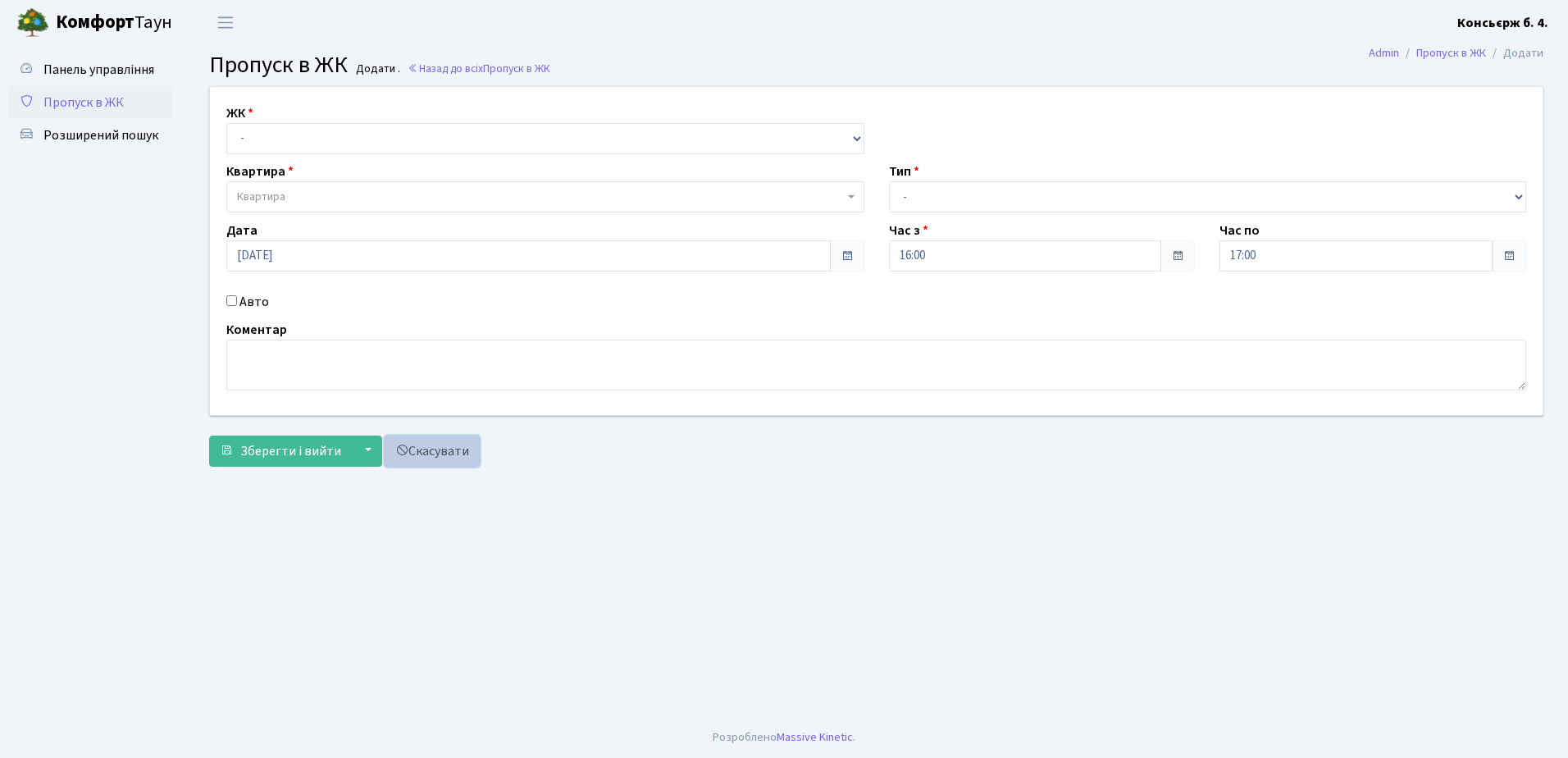
click at [432, 455] on link "Скасувати" at bounding box center [433, 451] width 95 height 31
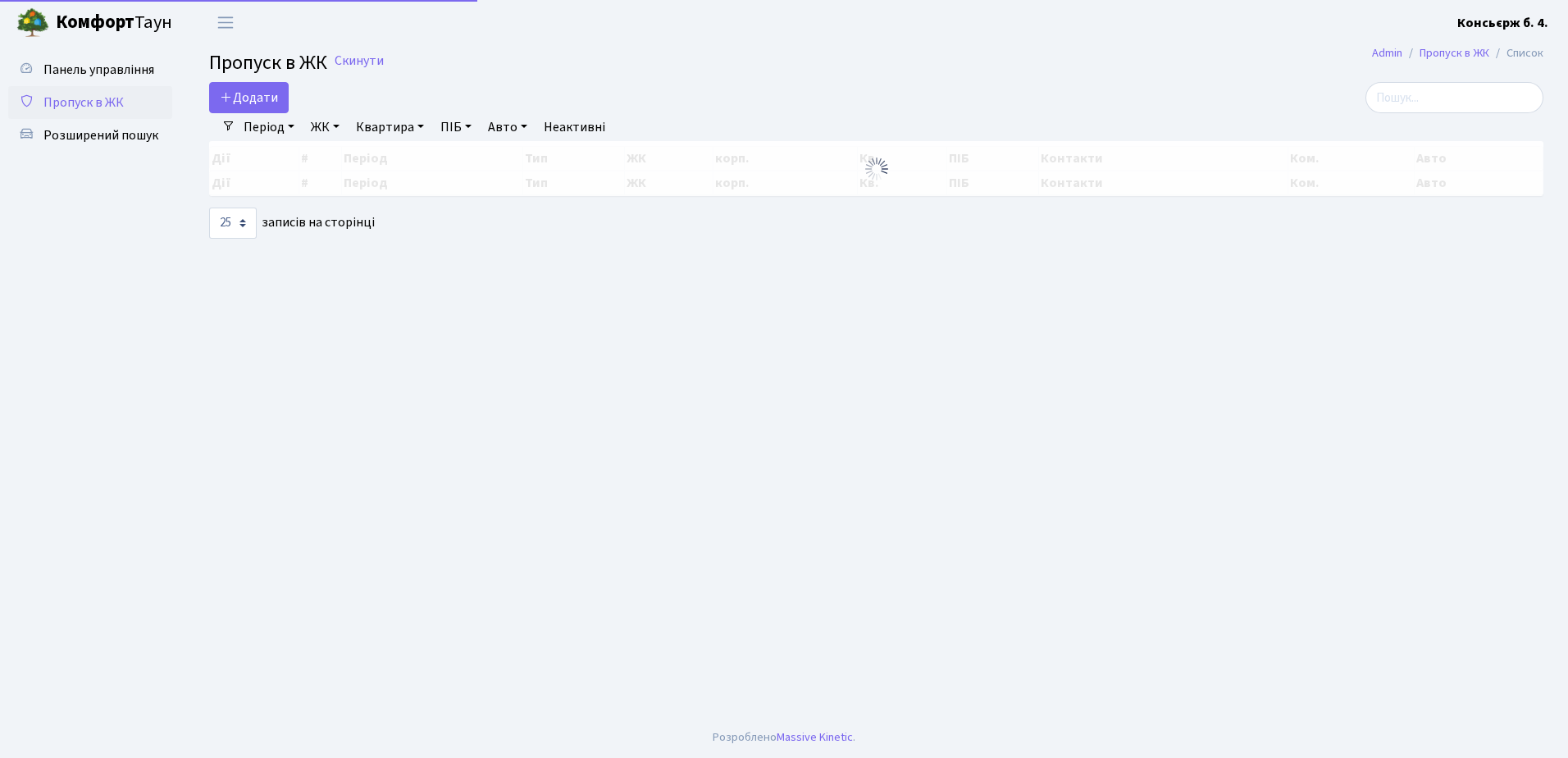
select select "25"
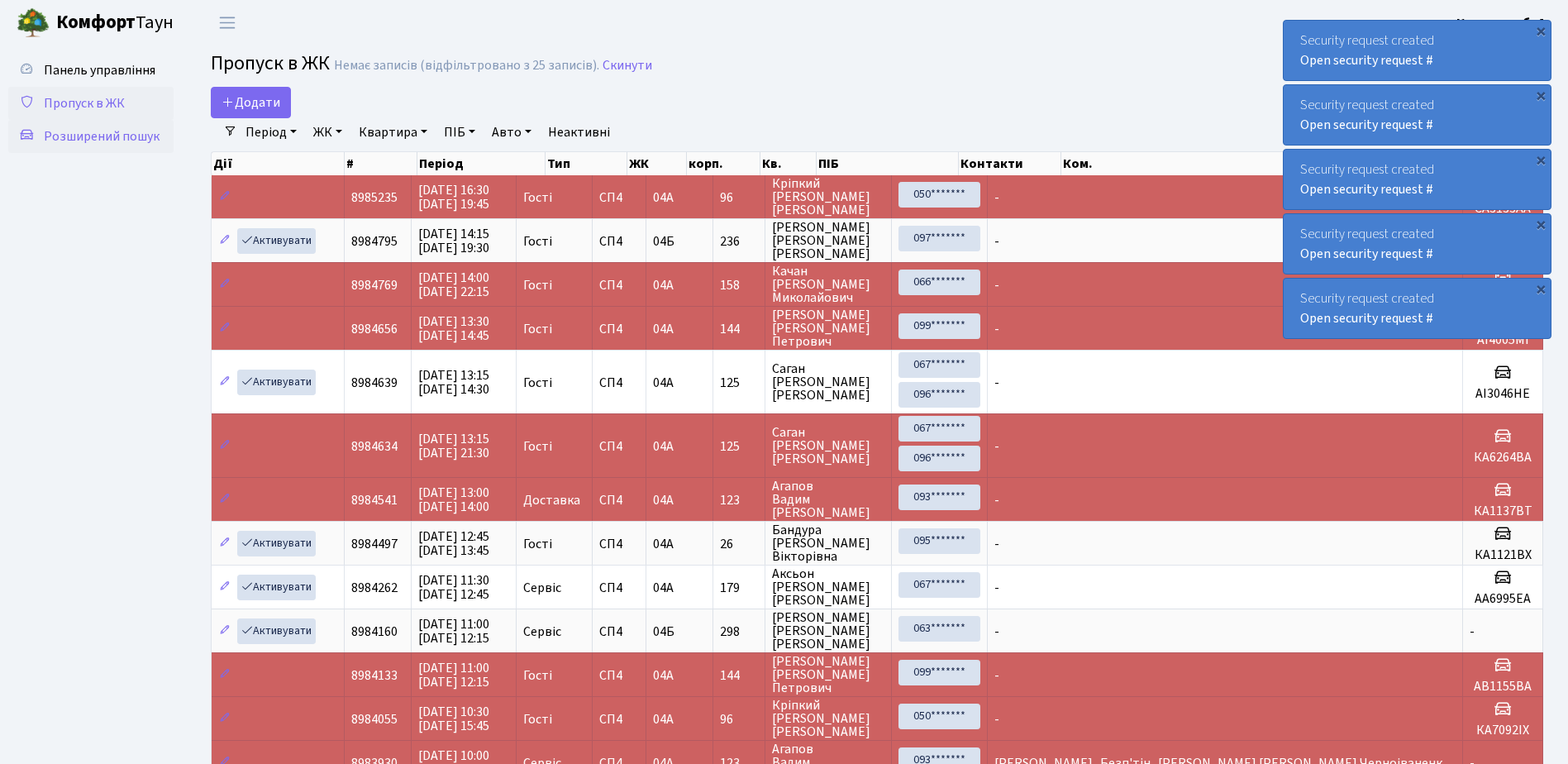
click at [91, 139] on span "Розширений пошук" at bounding box center [101, 137] width 115 height 18
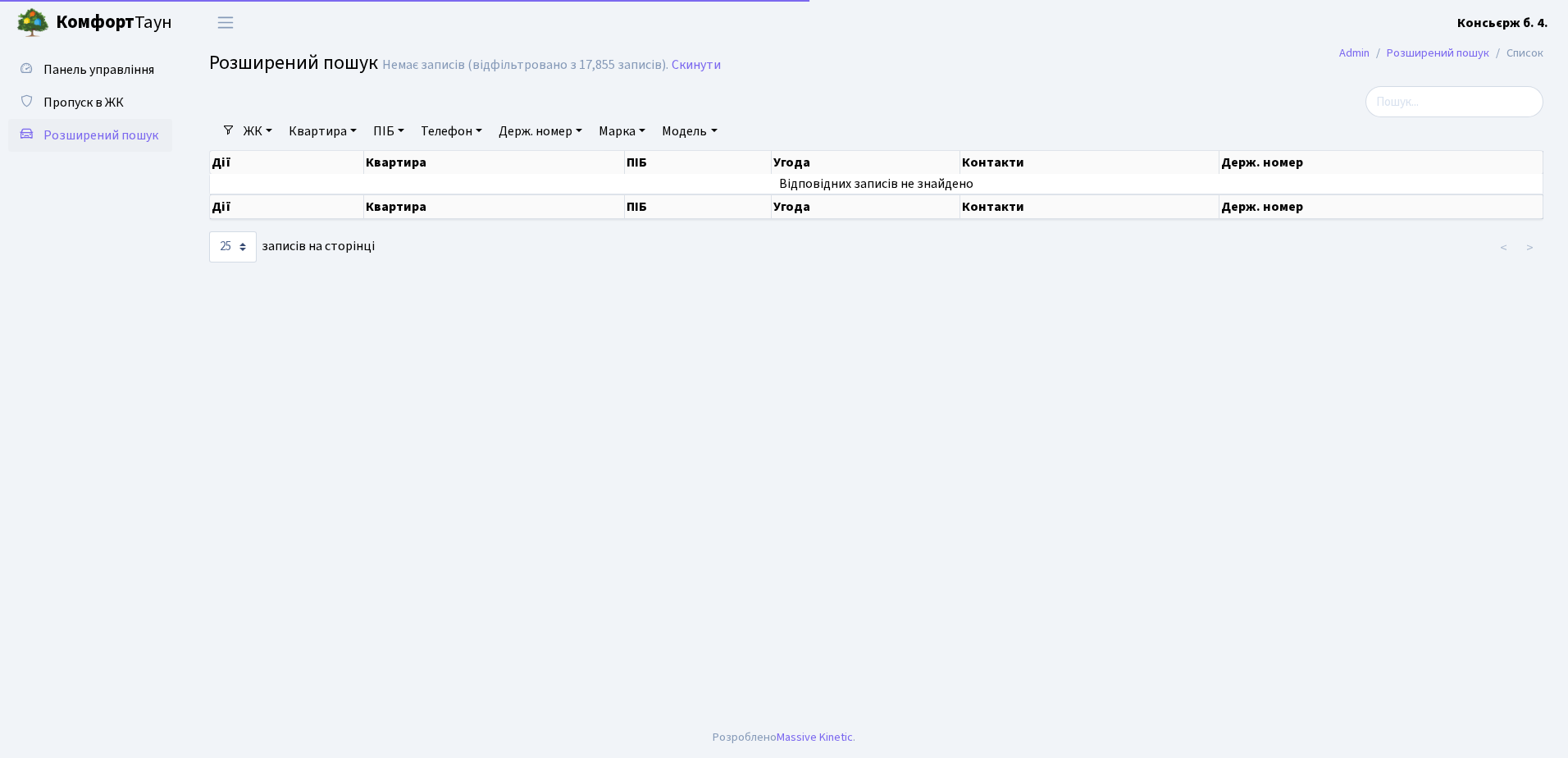
select select "25"
click at [86, 96] on span "Пропуск в ЖК" at bounding box center [83, 103] width 81 height 18
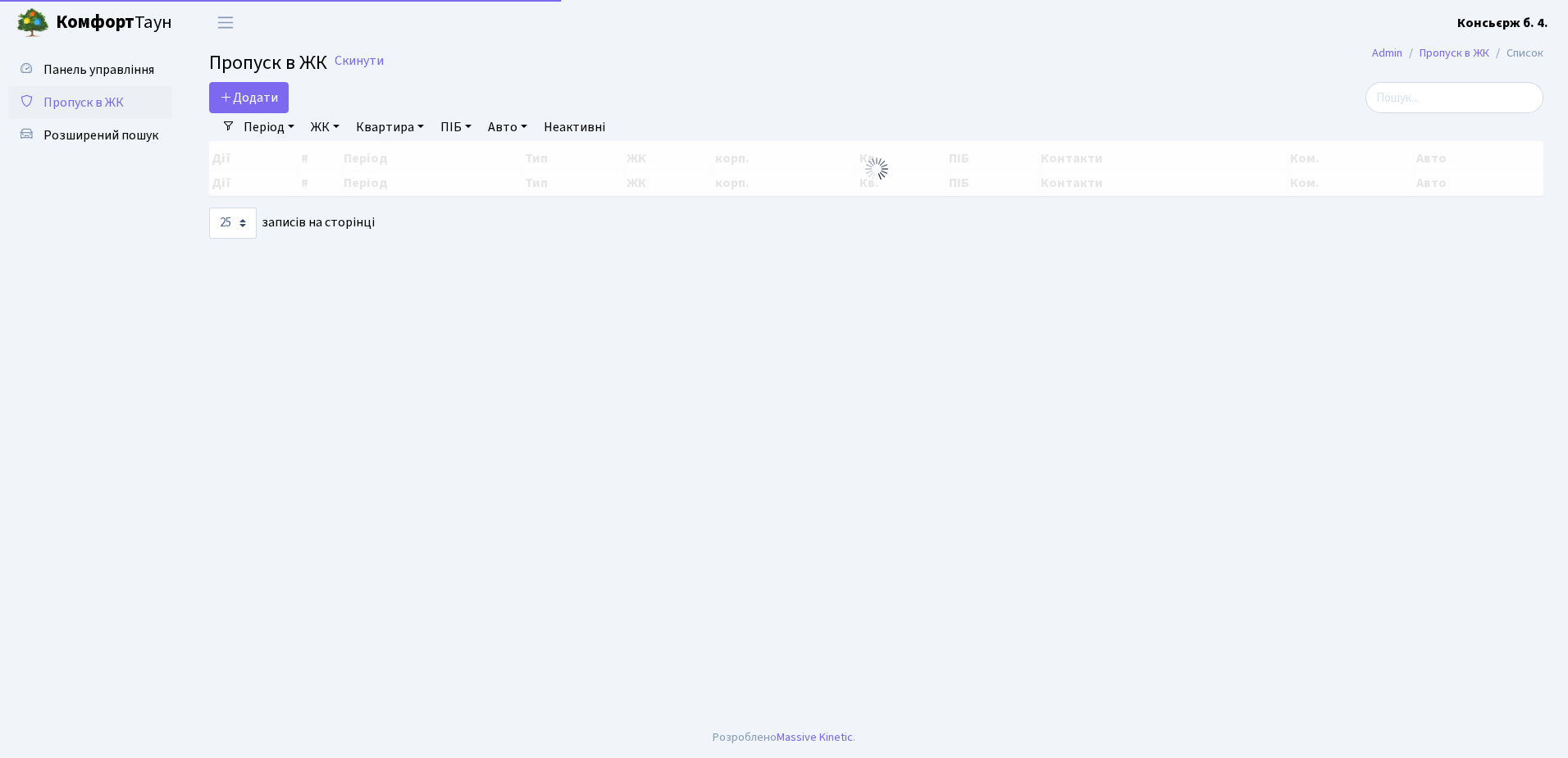
select select "25"
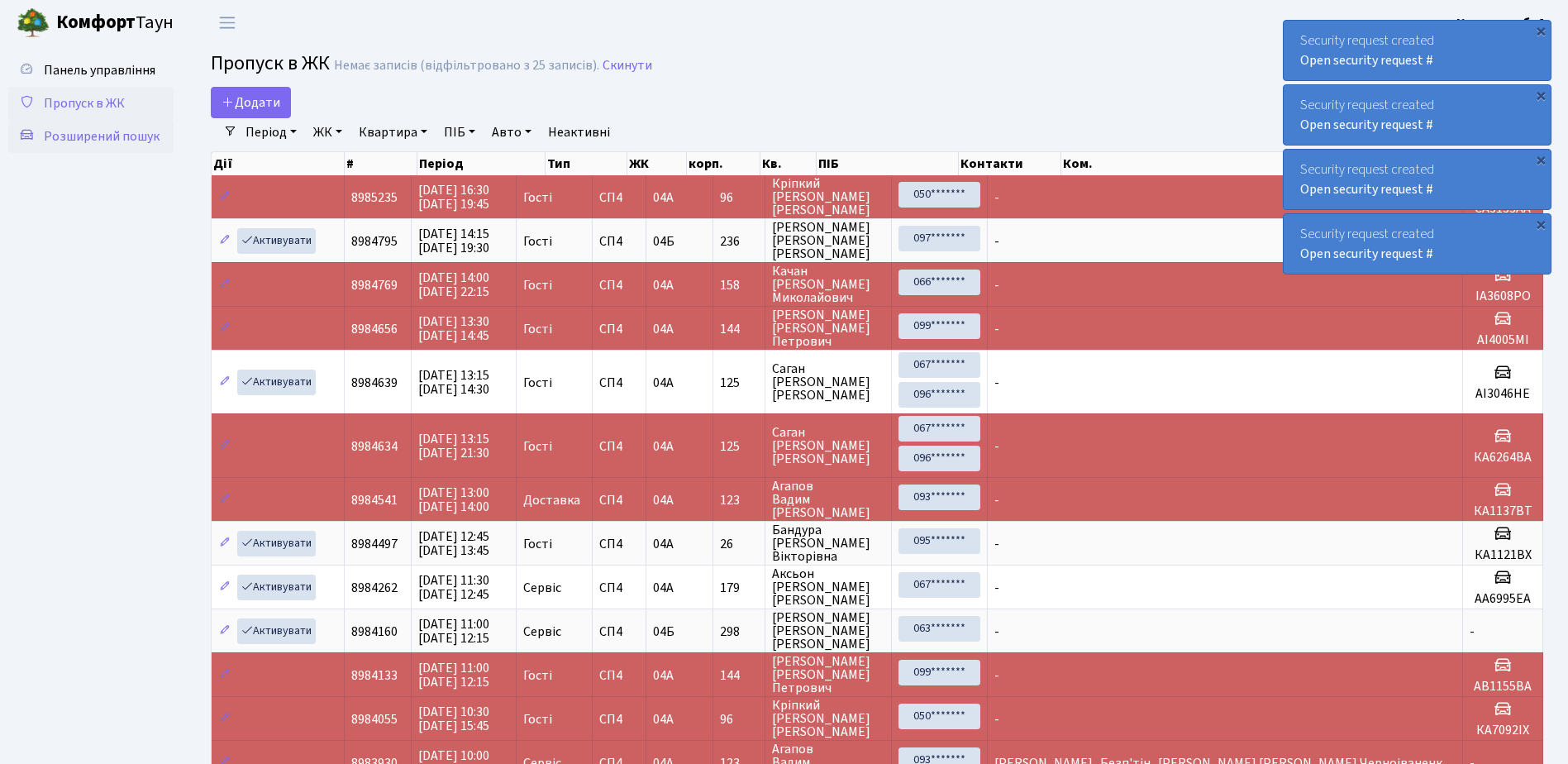
click at [121, 137] on span "Розширений пошук" at bounding box center [101, 137] width 115 height 18
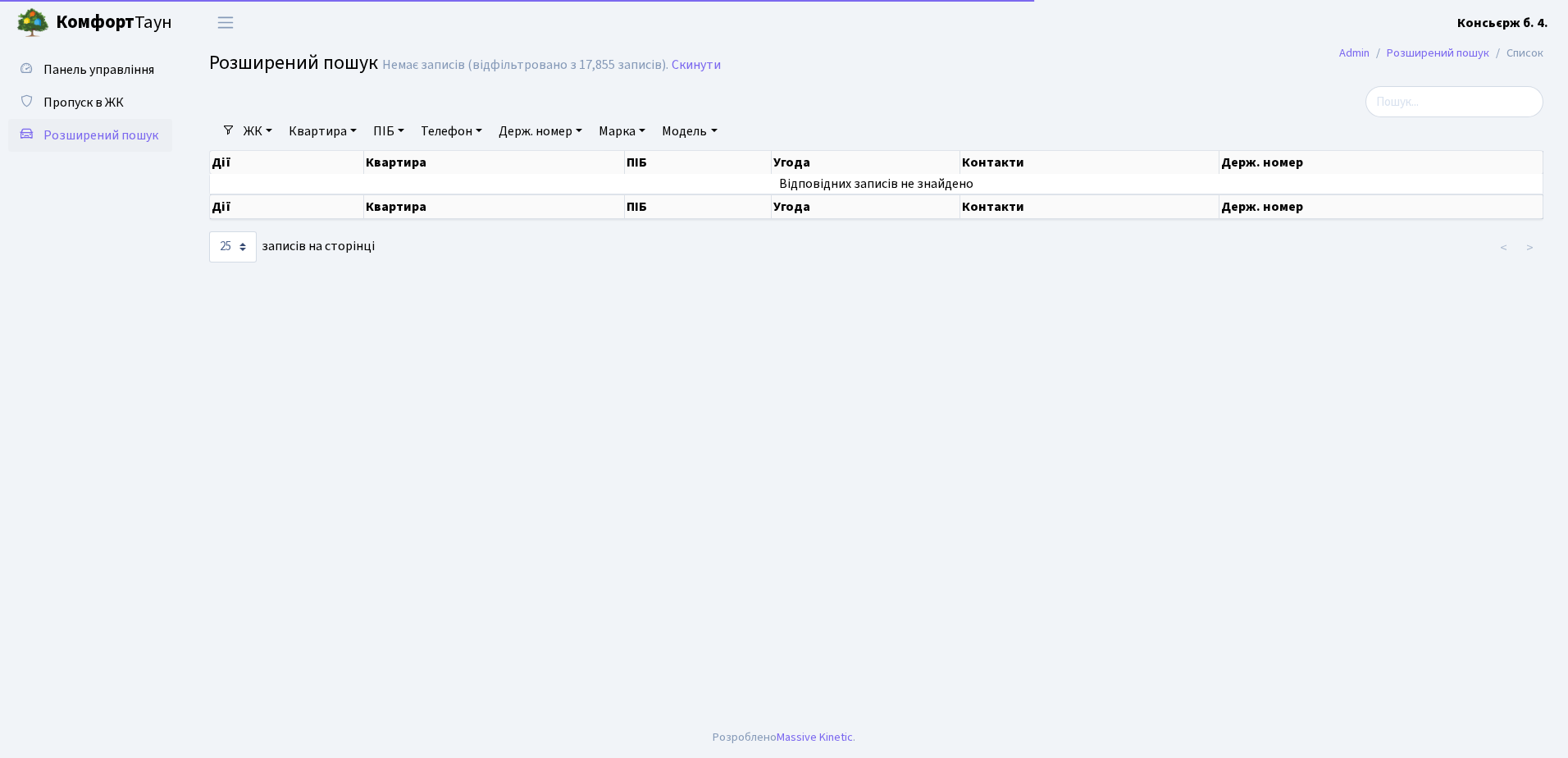
select select "25"
click at [1439, 102] on input "search" at bounding box center [1454, 102] width 178 height 31
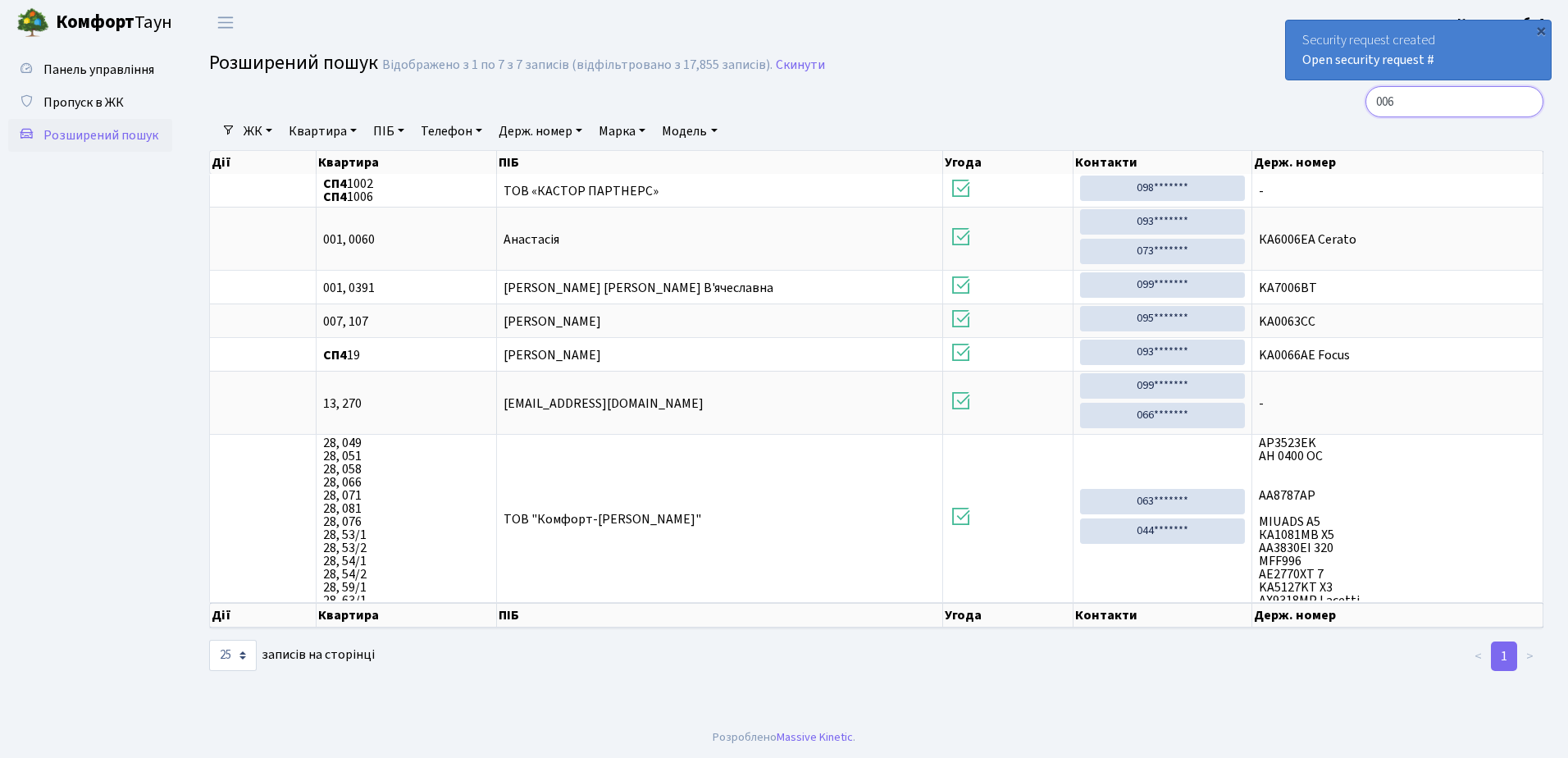
click at [1435, 104] on input "006" at bounding box center [1454, 102] width 178 height 31
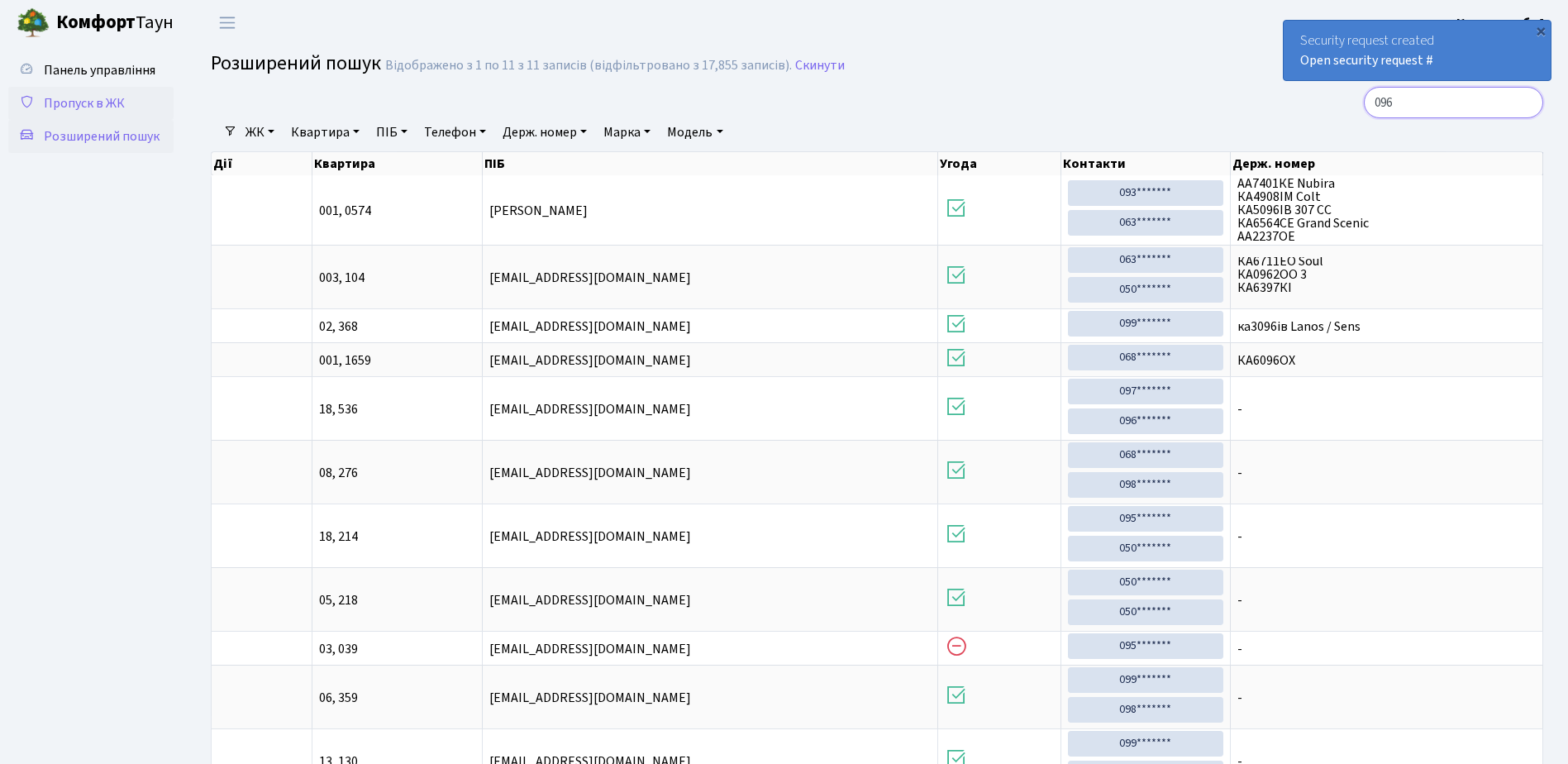
type input "096"
click at [104, 98] on span "Пропуск в ЖК" at bounding box center [84, 103] width 81 height 18
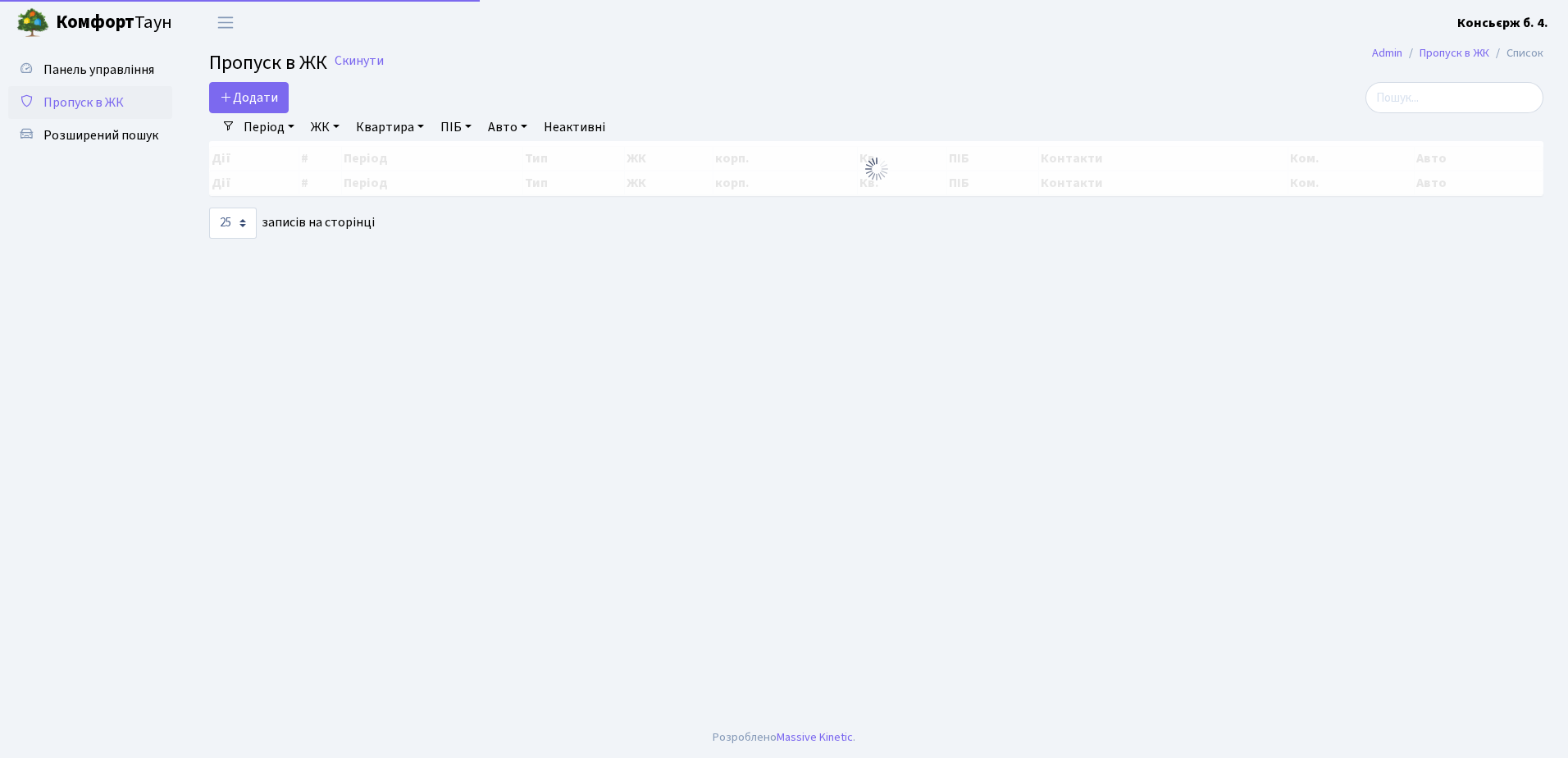
select select "25"
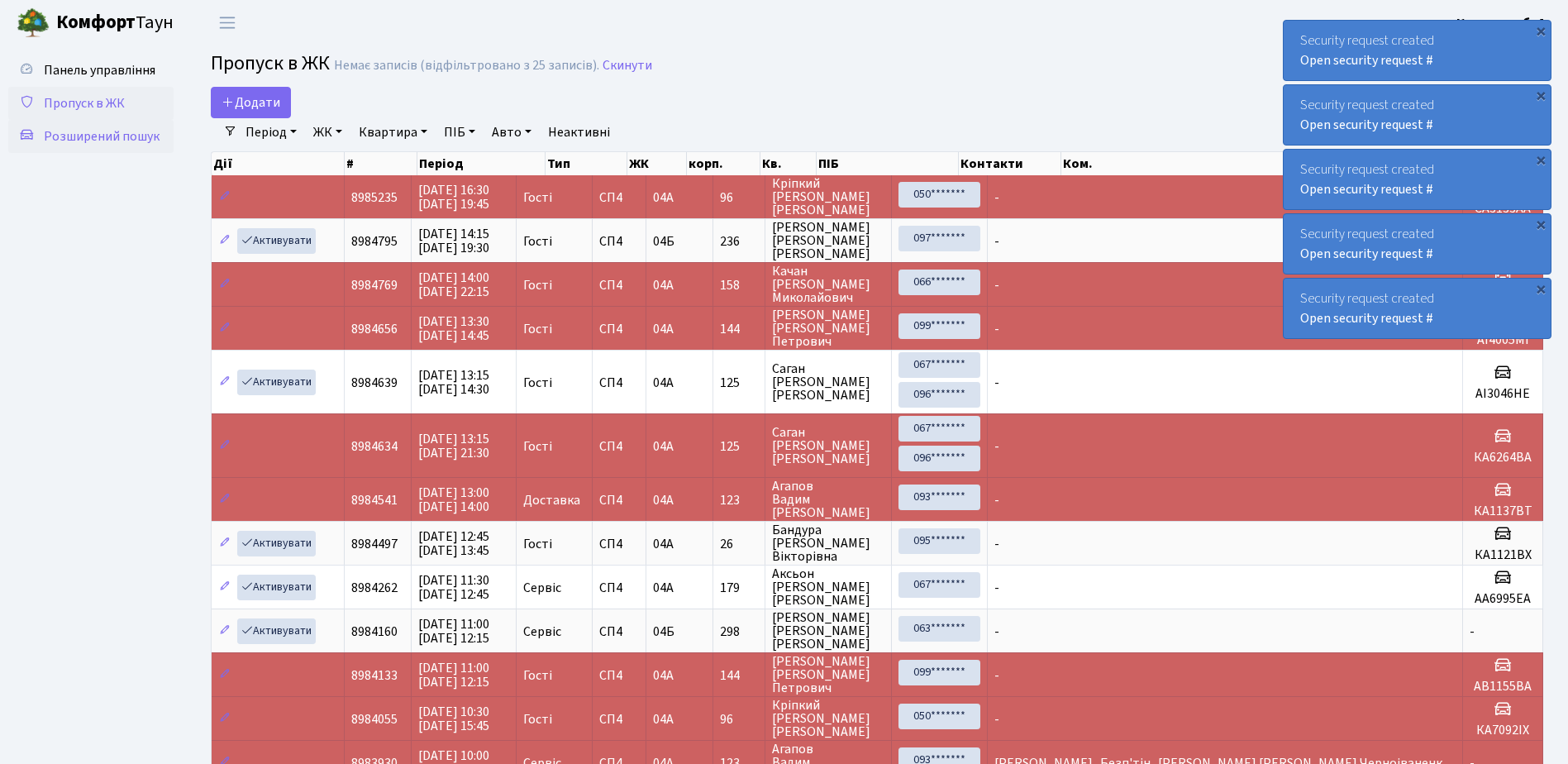
click at [91, 134] on span "Розширений пошук" at bounding box center [101, 137] width 115 height 18
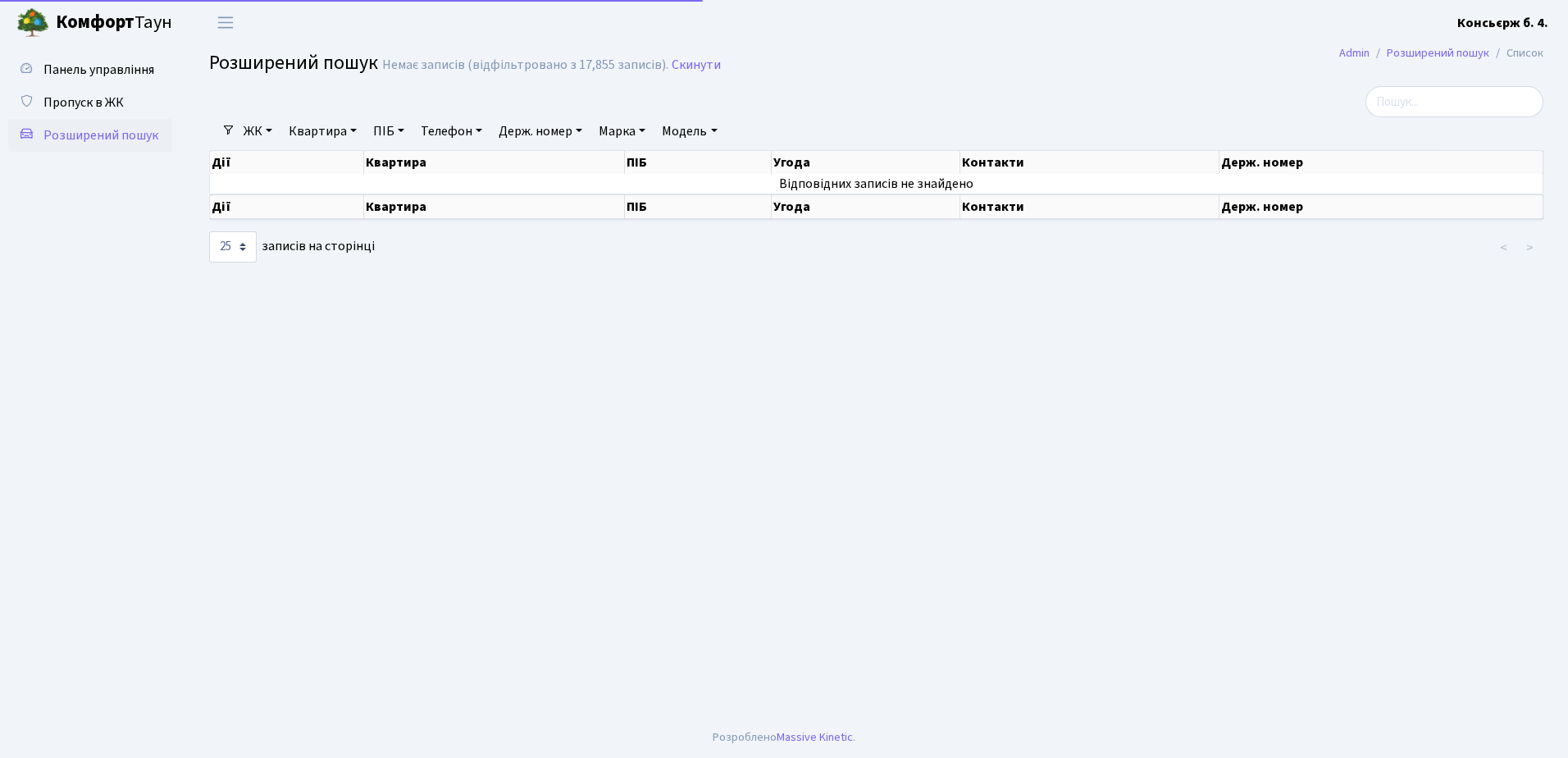
select select "25"
click at [87, 99] on span "Пропуск в ЖК" at bounding box center [83, 103] width 81 height 18
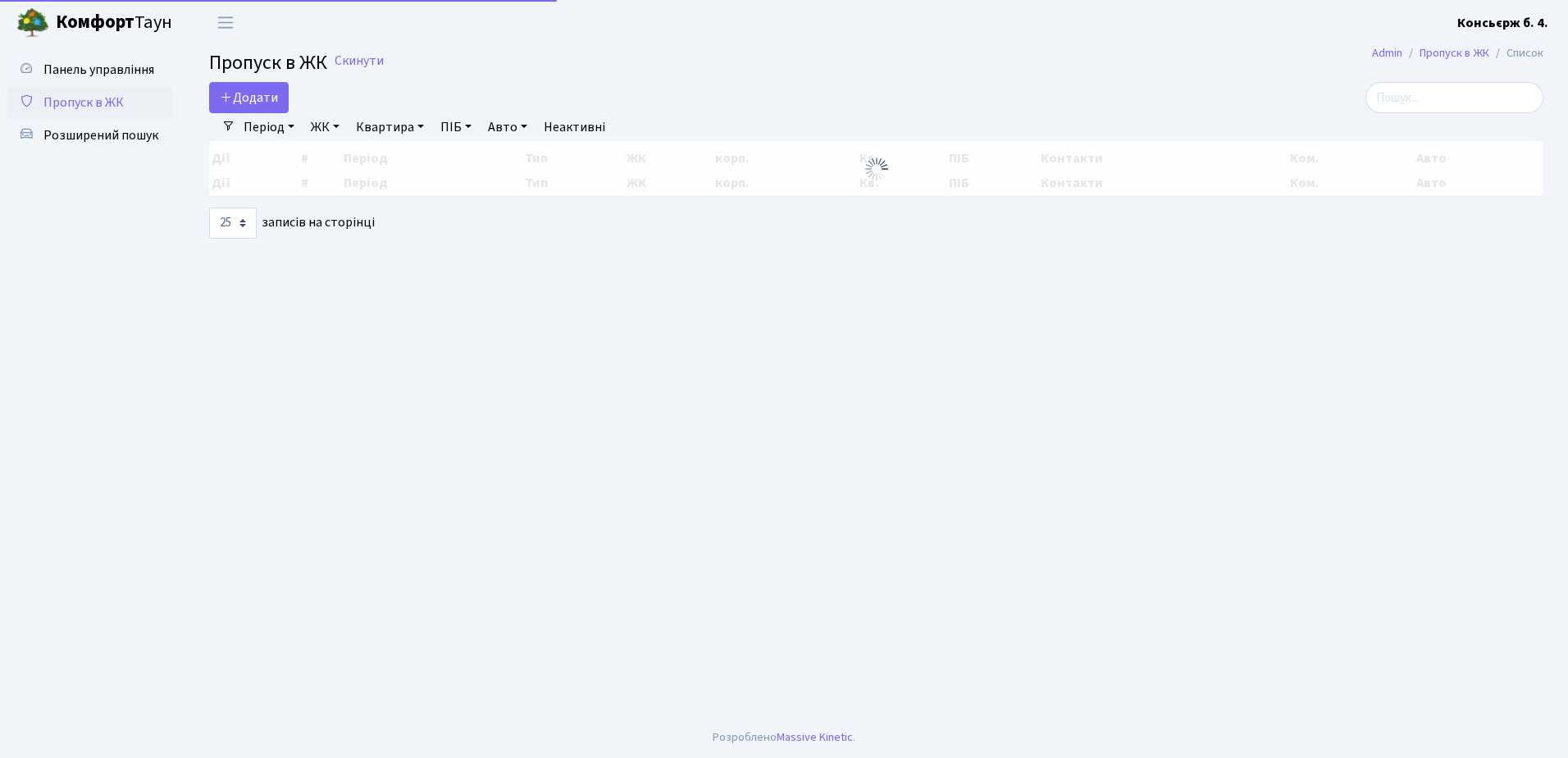
select select "25"
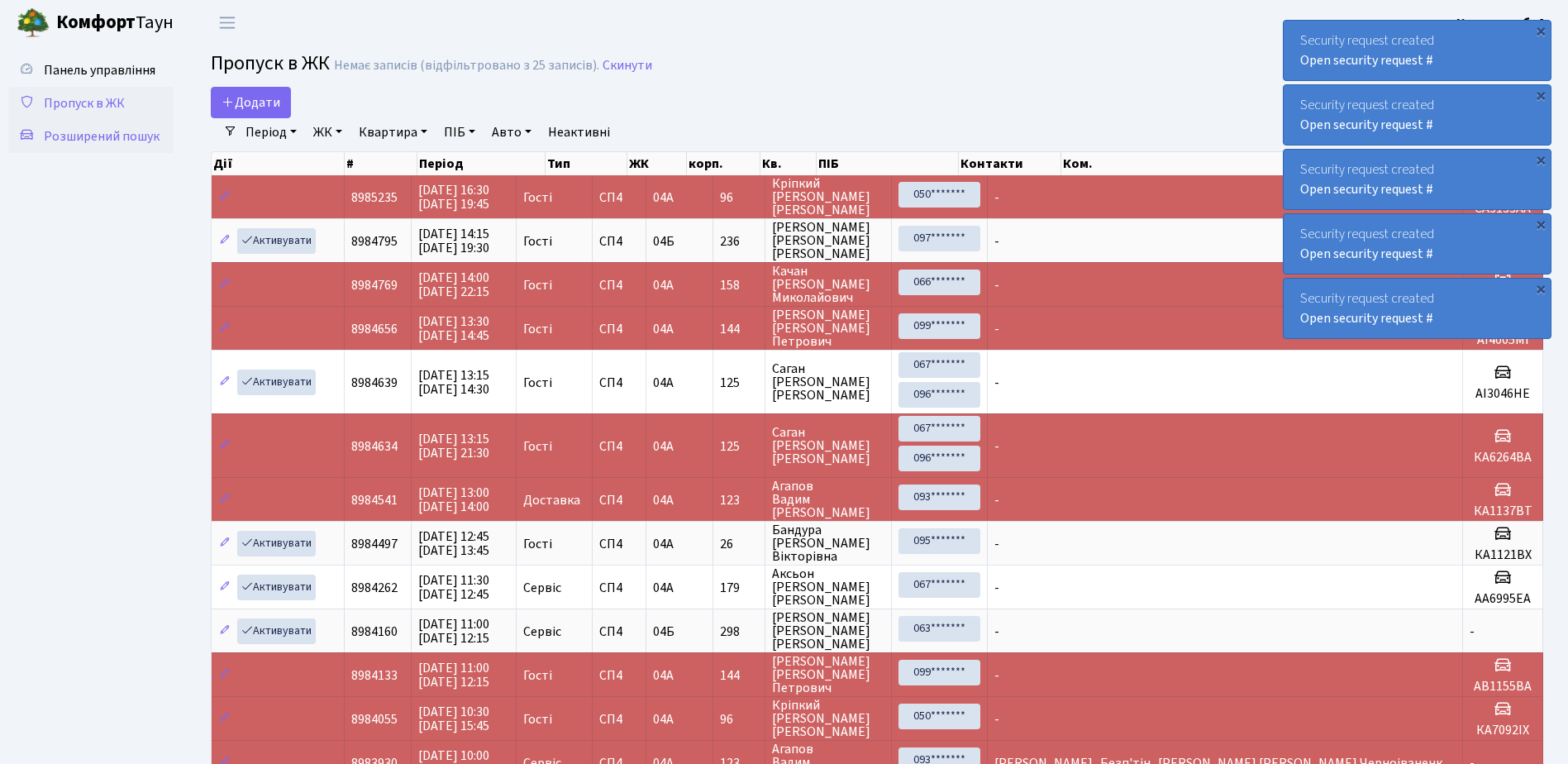
click at [113, 137] on span "Розширений пошук" at bounding box center [101, 137] width 115 height 18
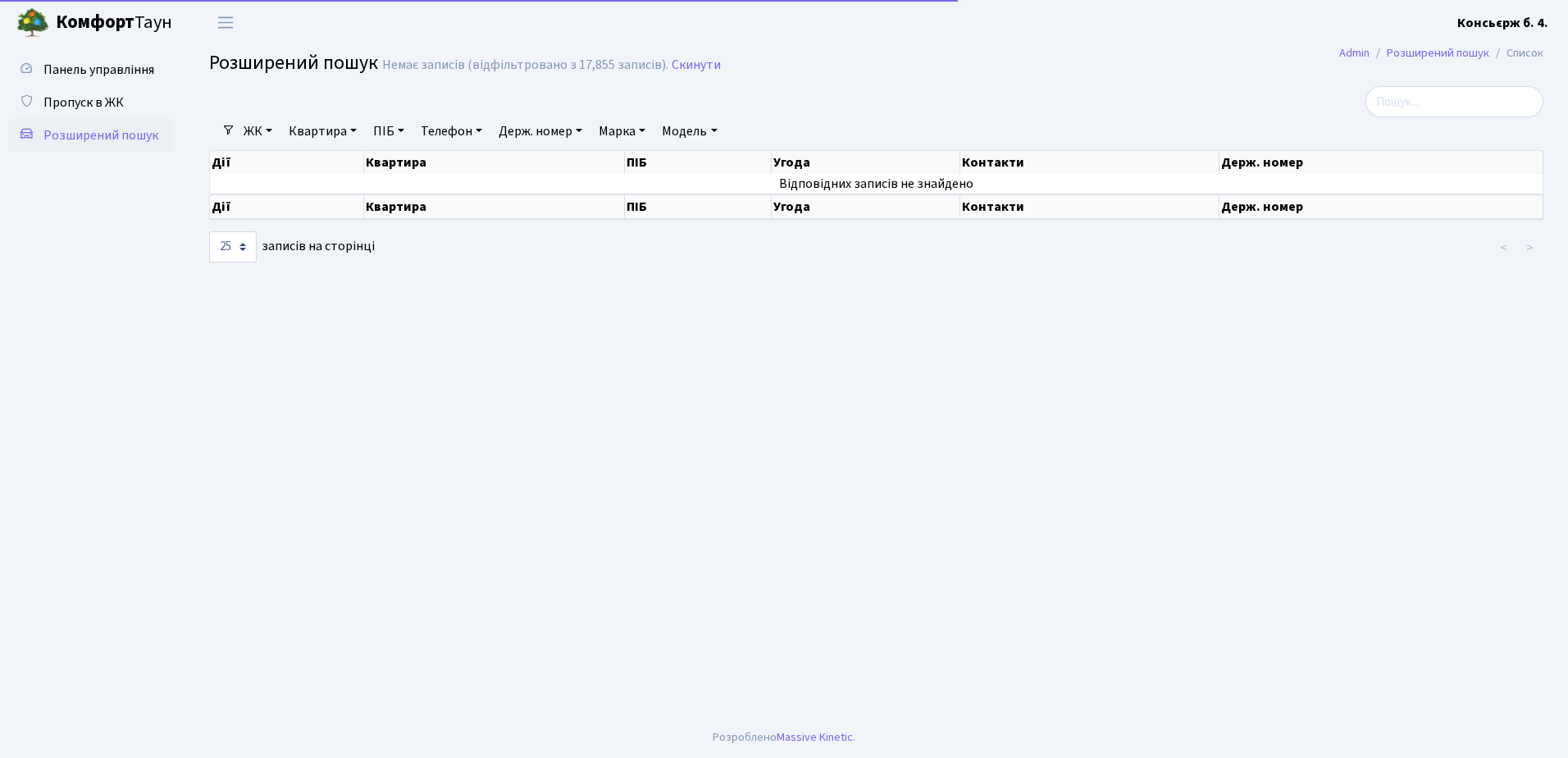
select select "25"
click at [87, 98] on span "Пропуск в ЖК" at bounding box center [83, 103] width 81 height 18
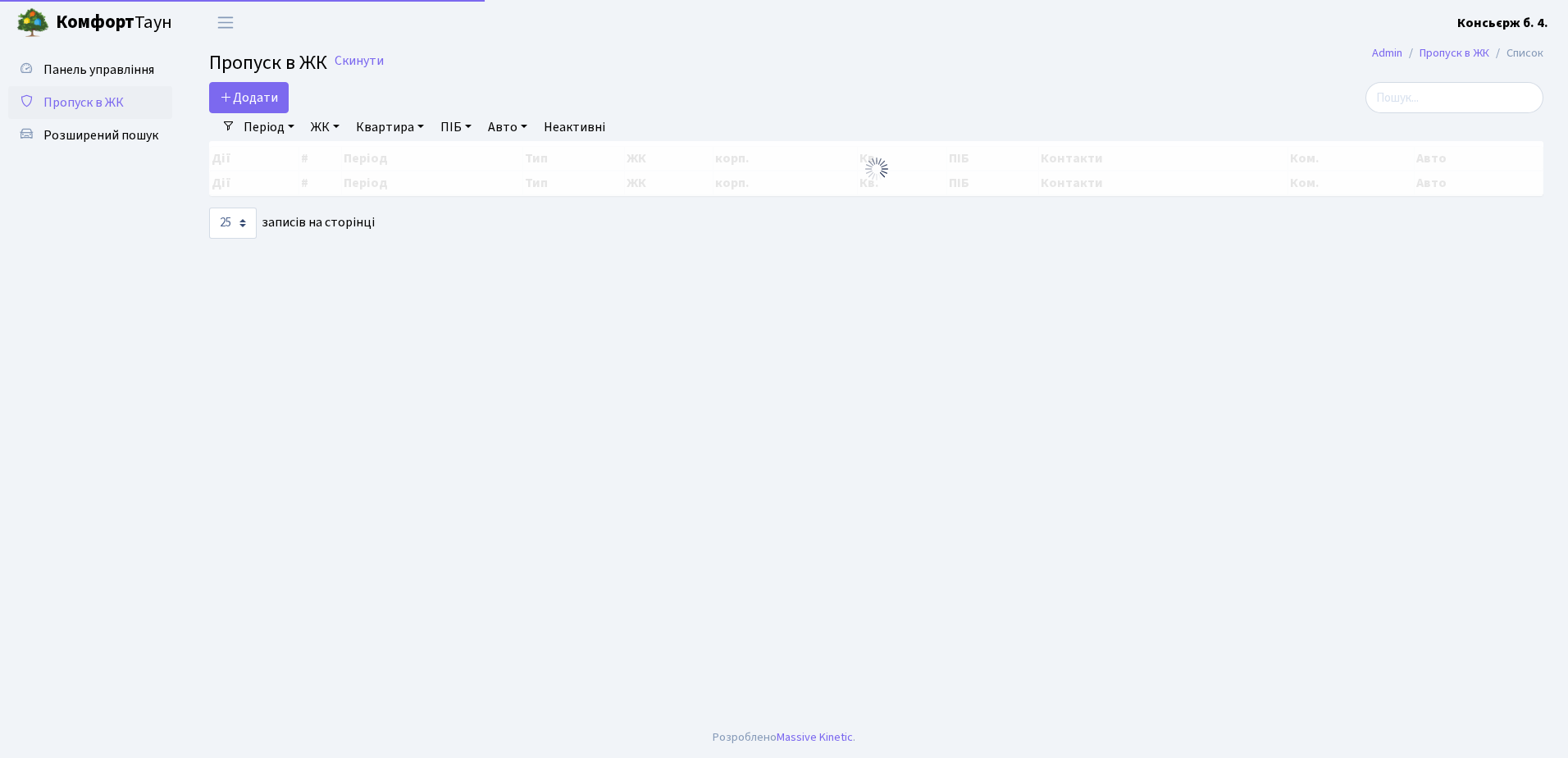
select select "25"
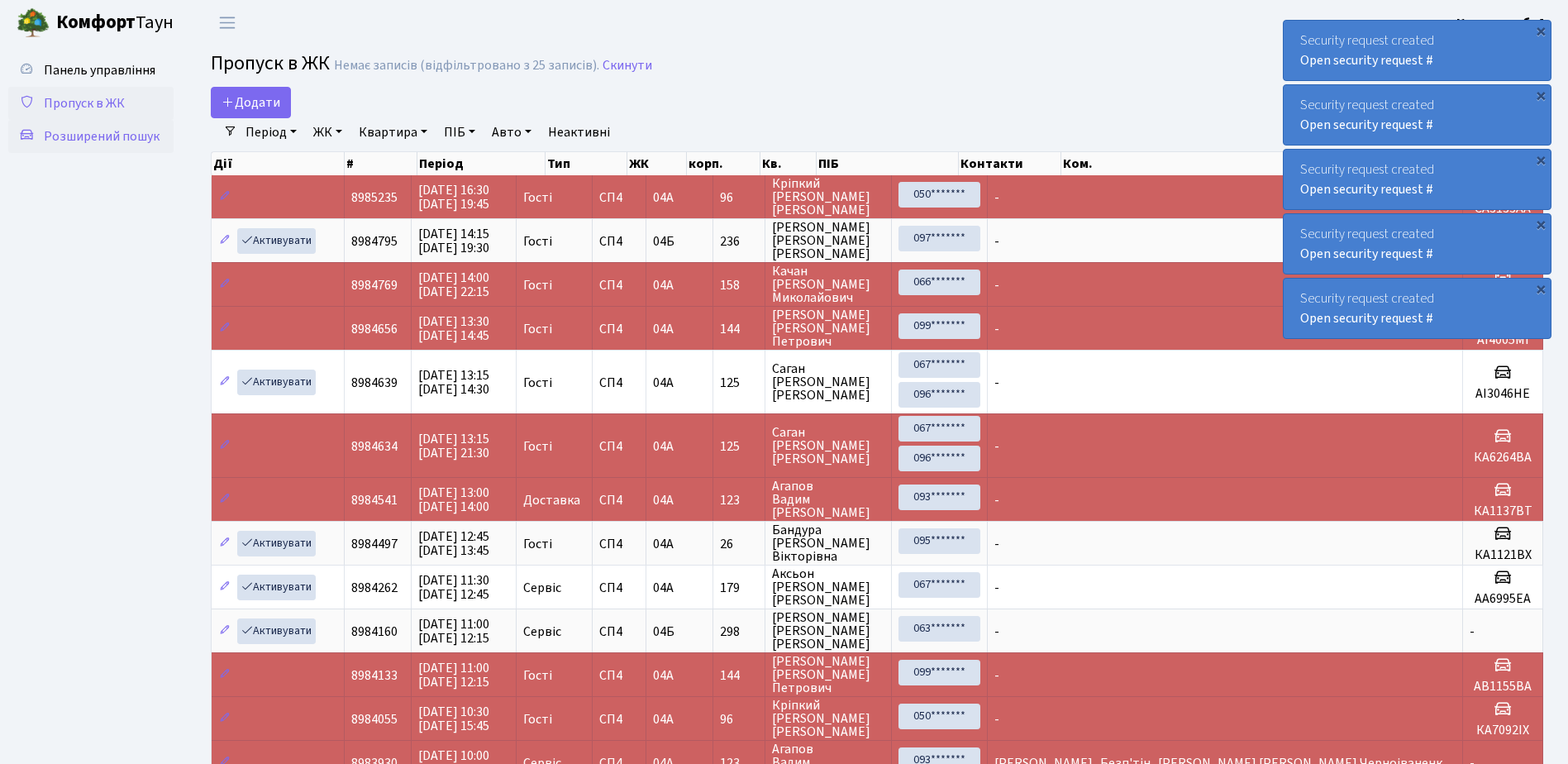
click at [120, 137] on span "Розширений пошук" at bounding box center [101, 137] width 115 height 18
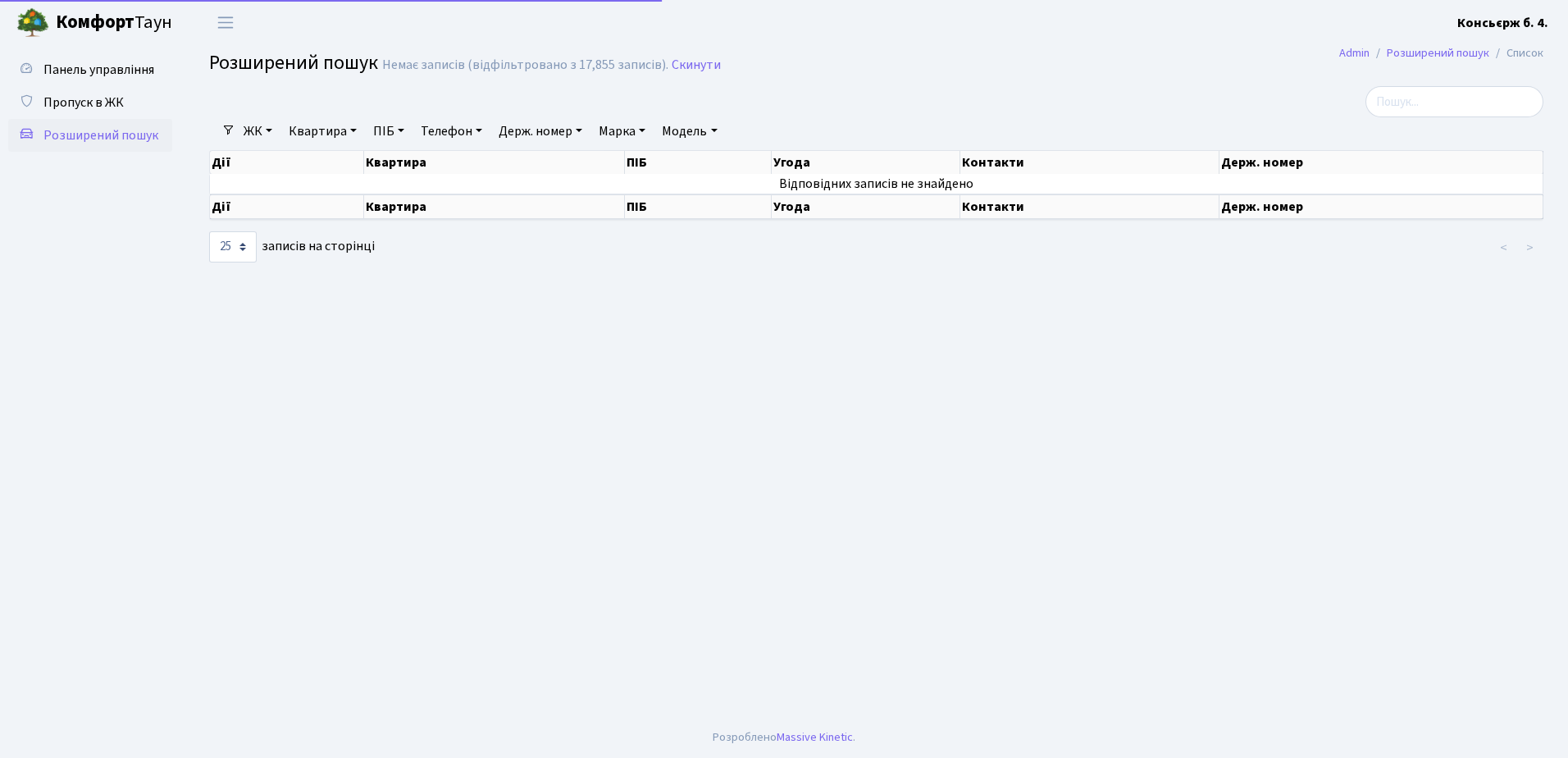
select select "25"
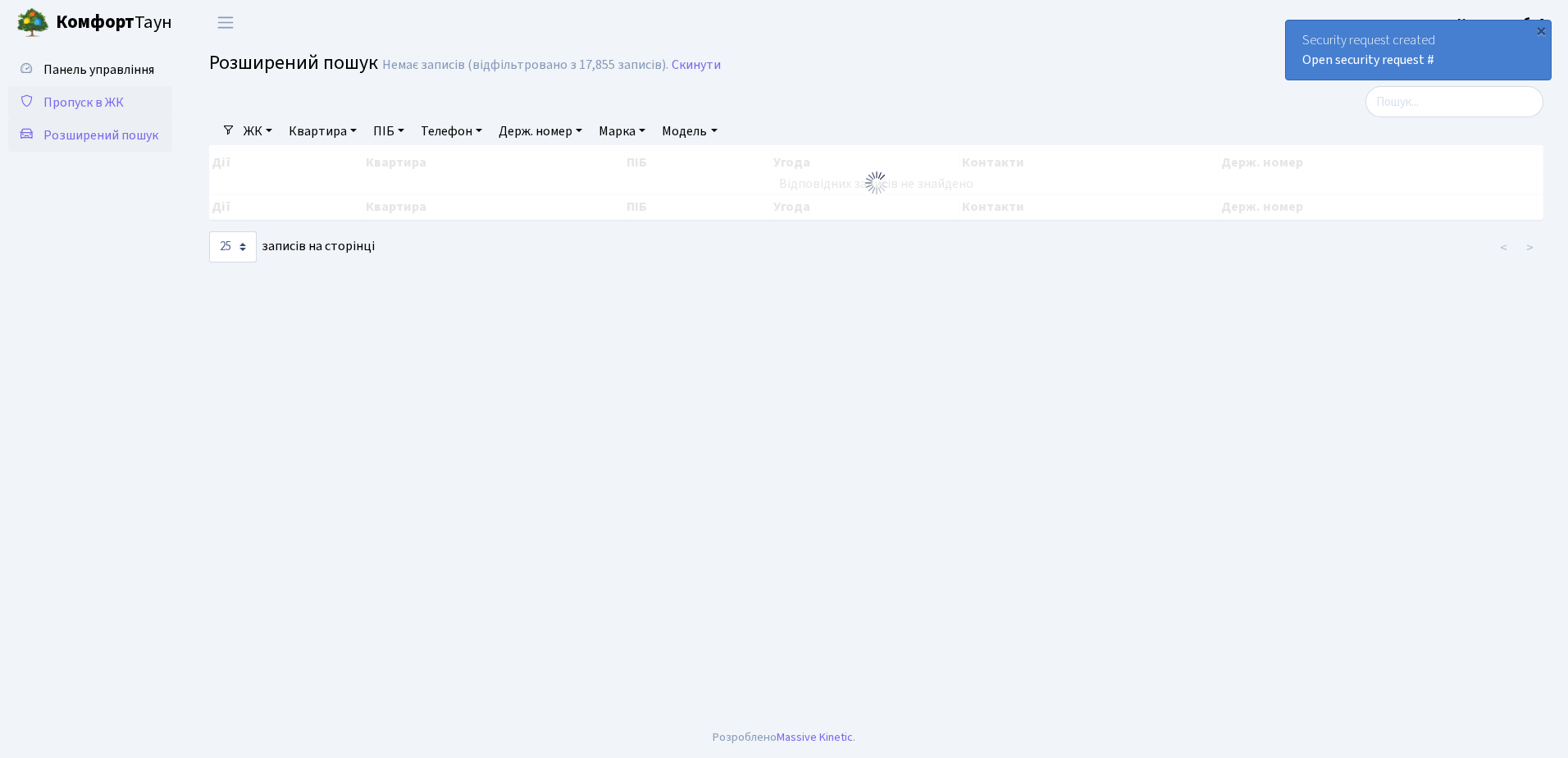
click at [72, 98] on span "Пропуск в ЖК" at bounding box center [83, 103] width 81 height 18
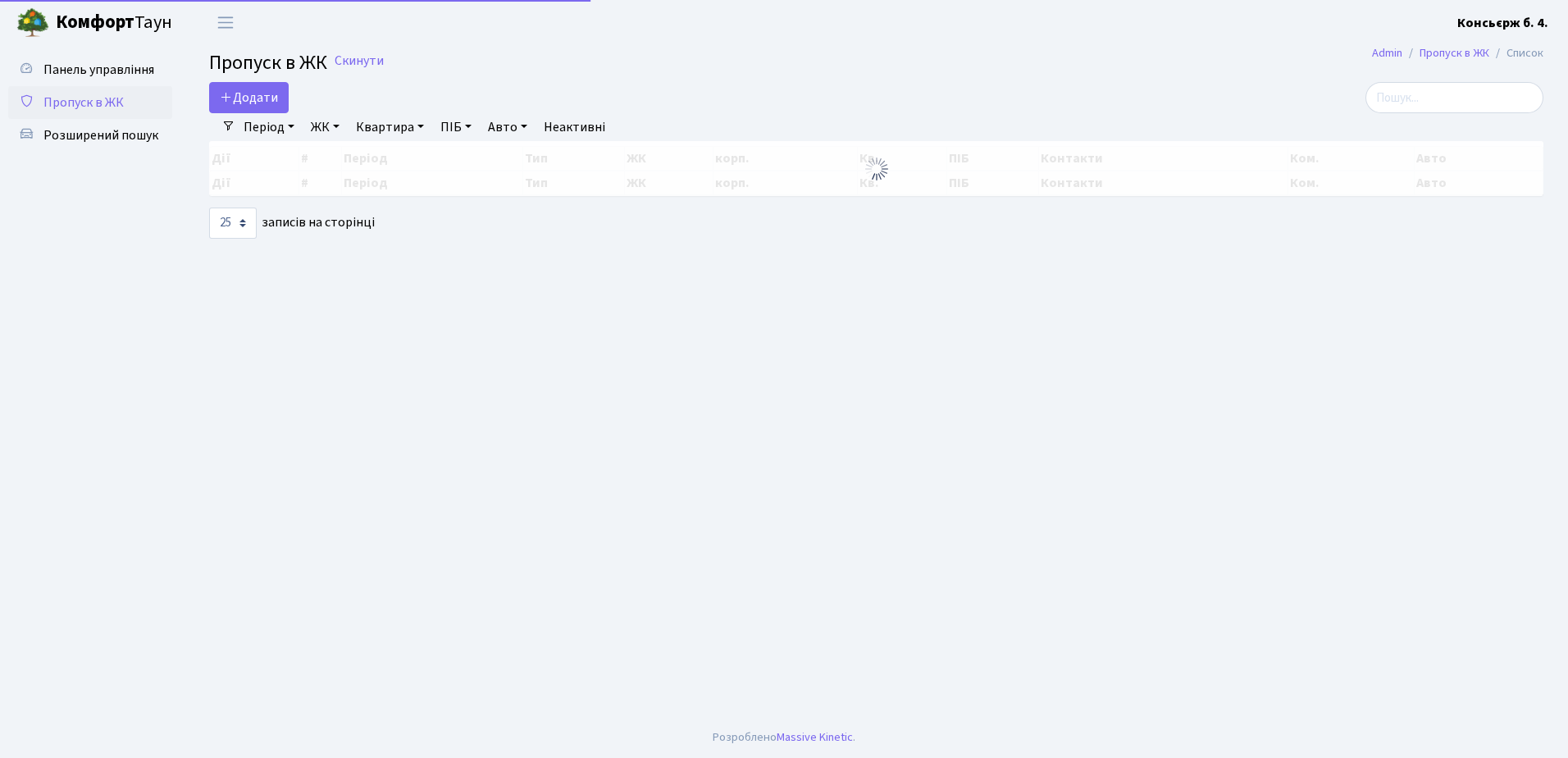
select select "25"
